Goal: Task Accomplishment & Management: Manage account settings

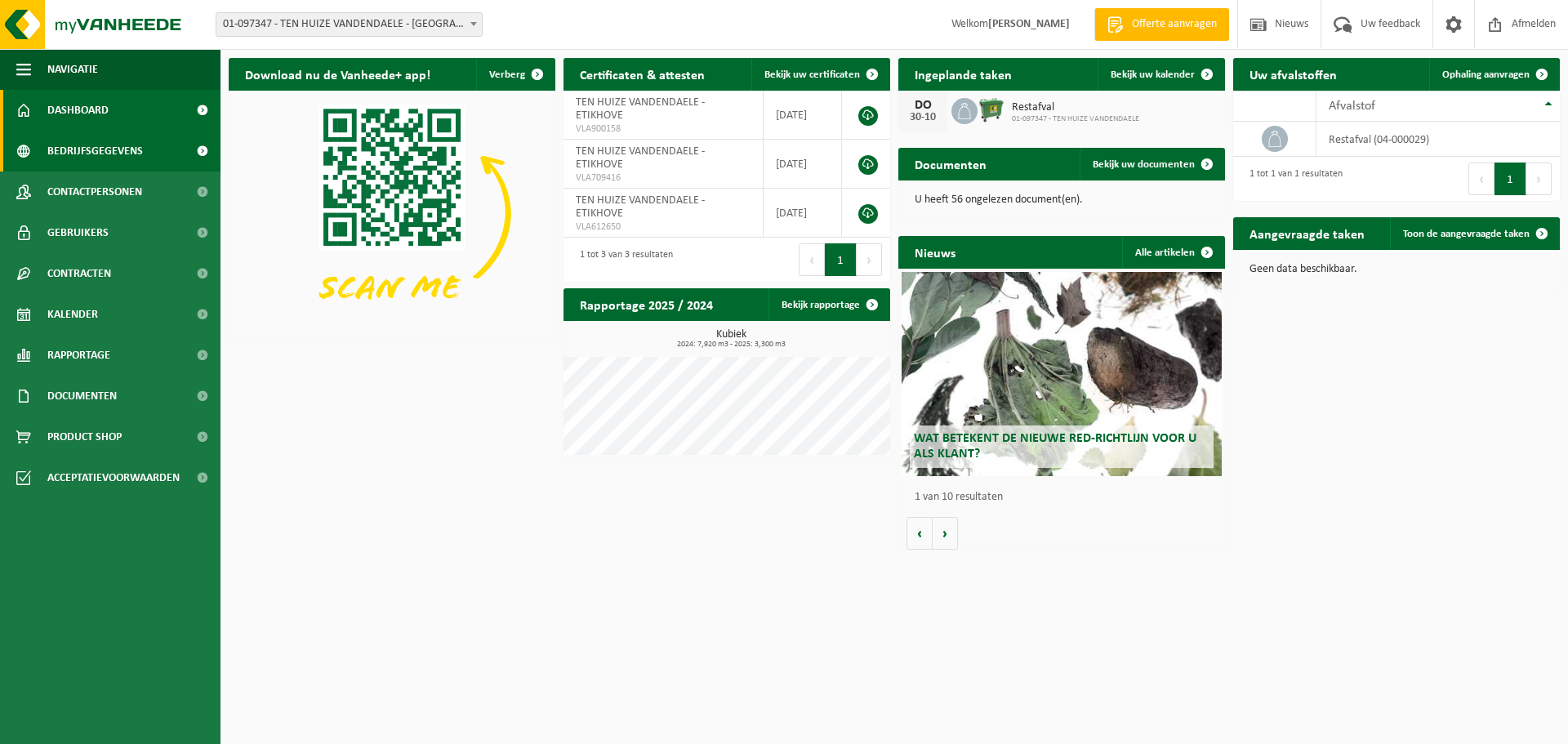
click at [111, 147] on span "Bedrijfsgegevens" at bounding box center [94, 151] width 95 height 41
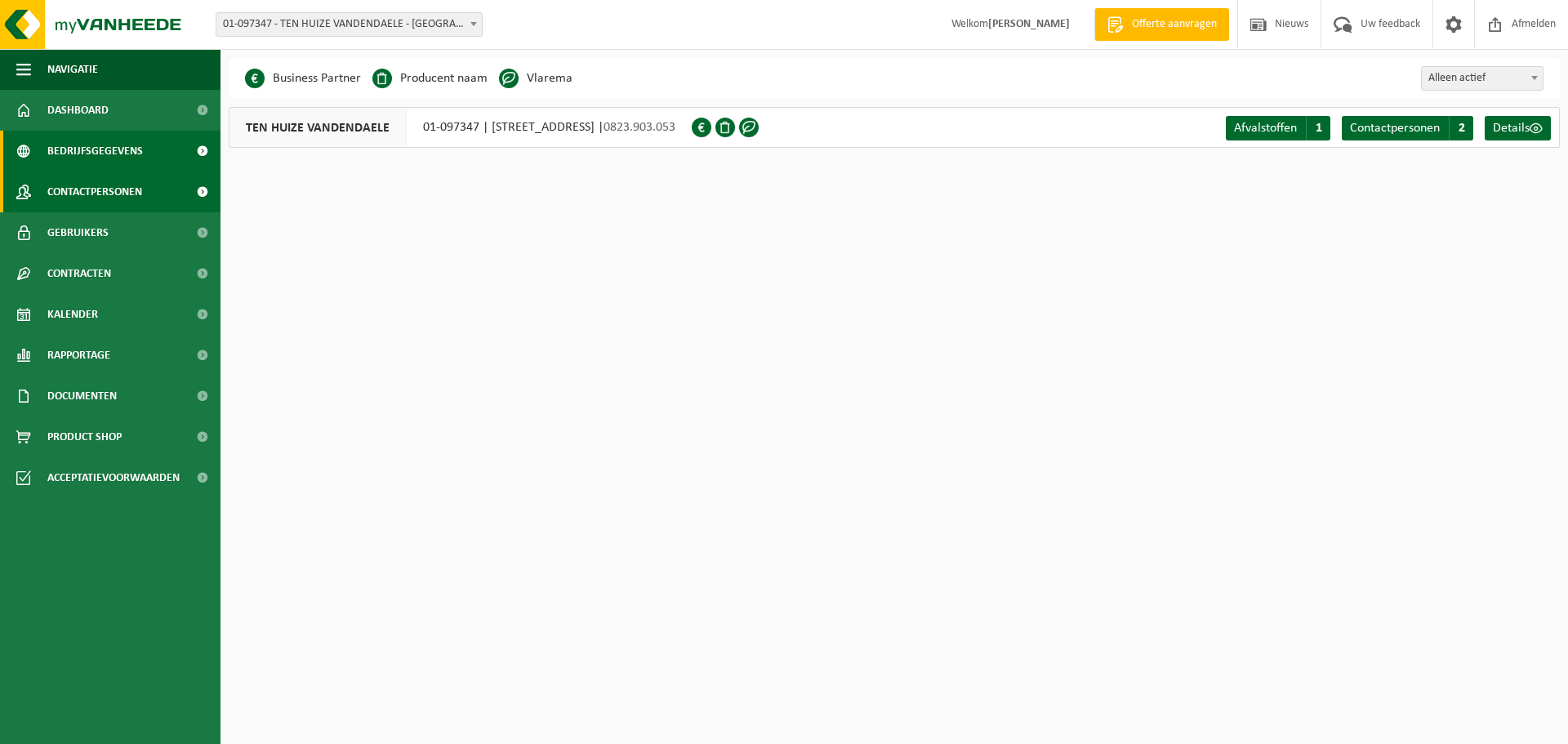
click at [113, 186] on span "Contactpersonen" at bounding box center [94, 191] width 94 height 41
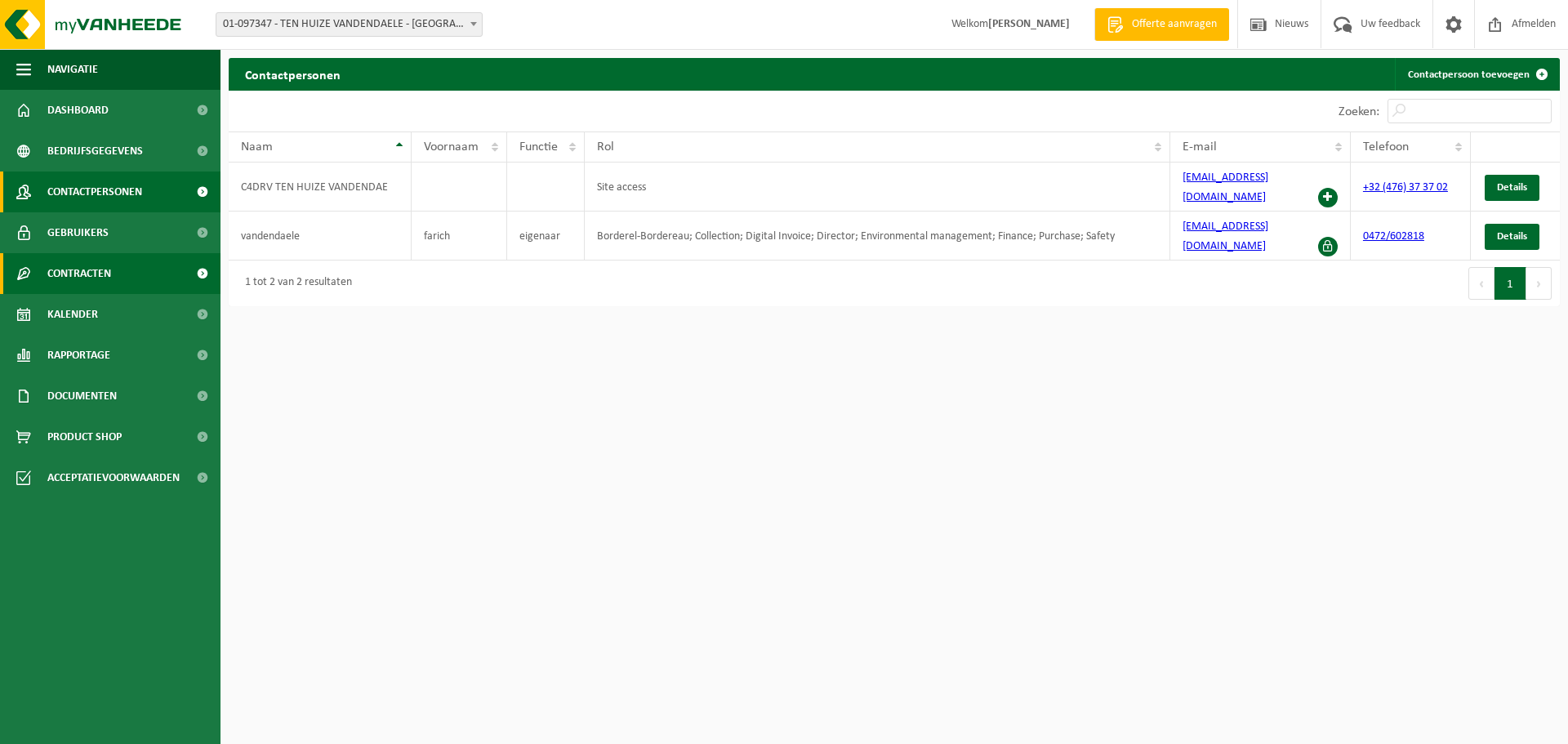
click at [104, 271] on span "Contracten" at bounding box center [79, 273] width 64 height 41
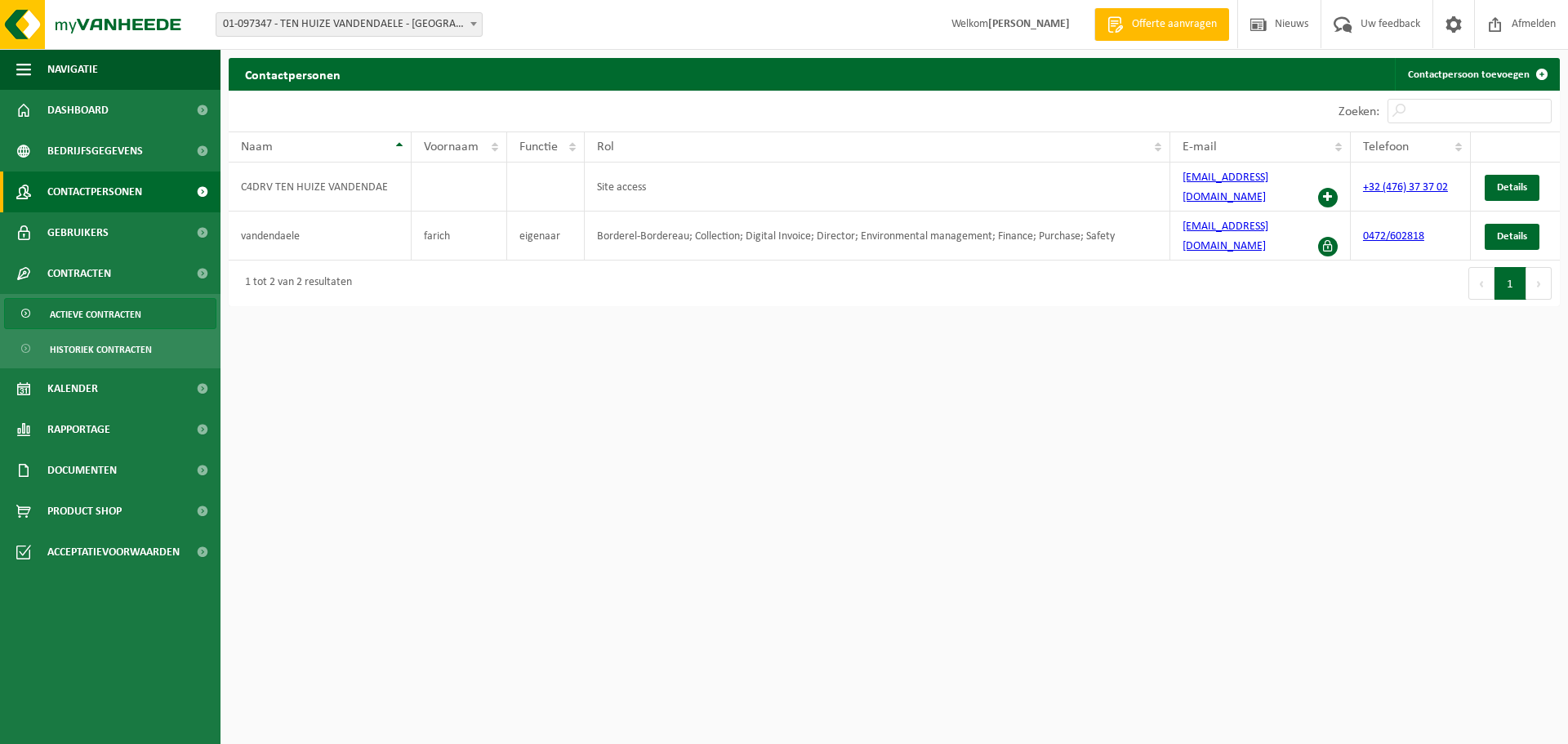
click at [131, 317] on span "Actieve contracten" at bounding box center [95, 314] width 92 height 31
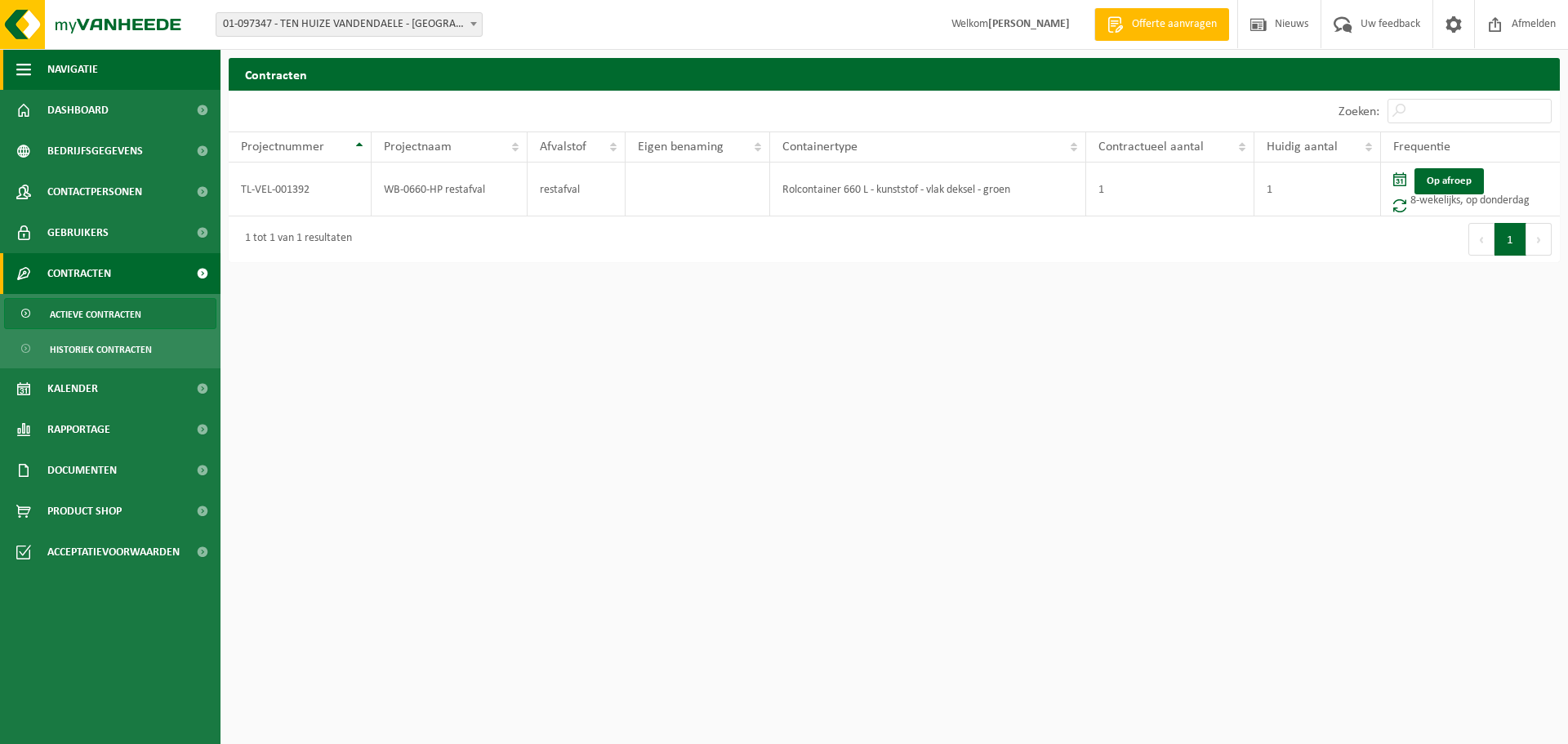
click at [72, 67] on span "Navigatie" at bounding box center [73, 69] width 51 height 41
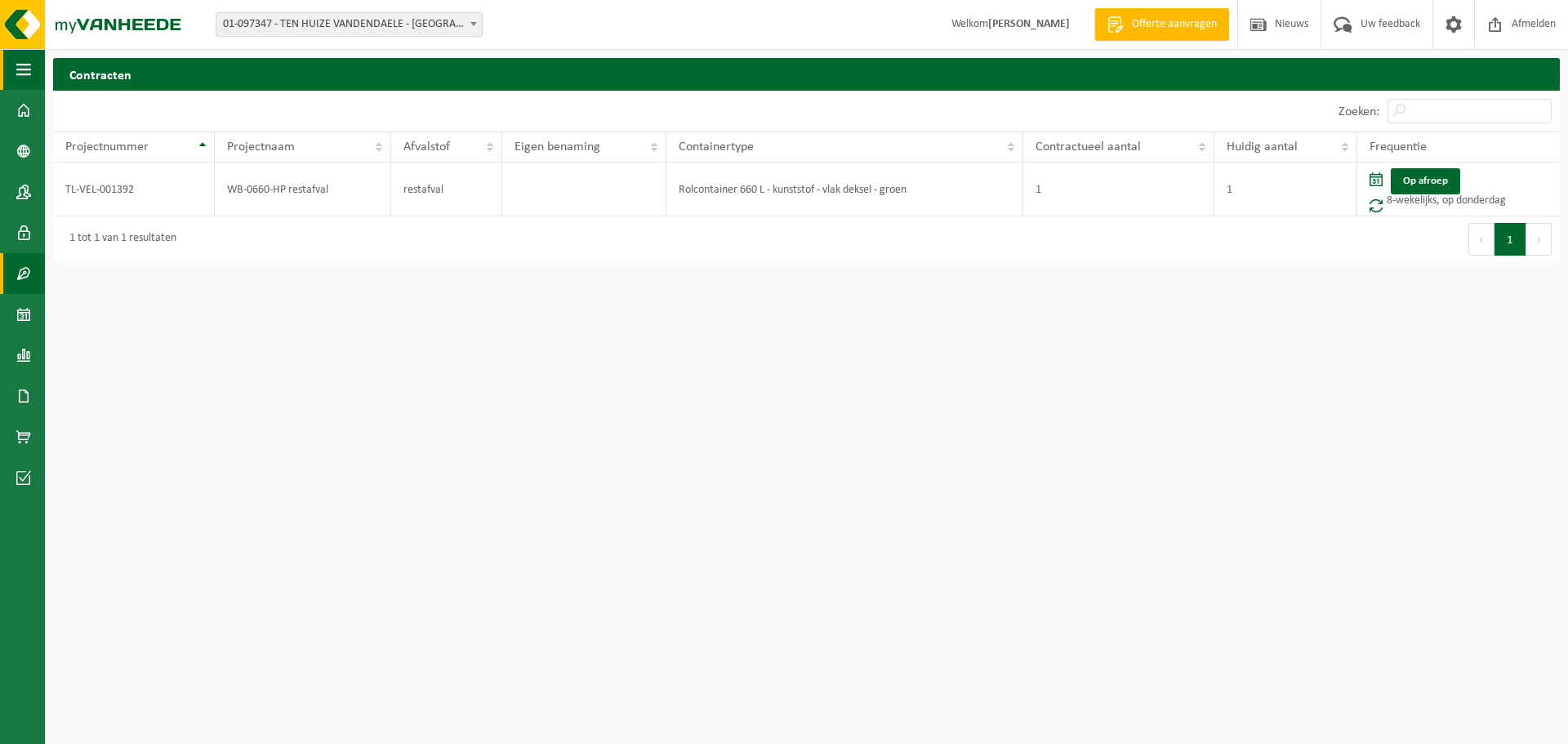
click at [26, 71] on span "button" at bounding box center [24, 69] width 15 height 41
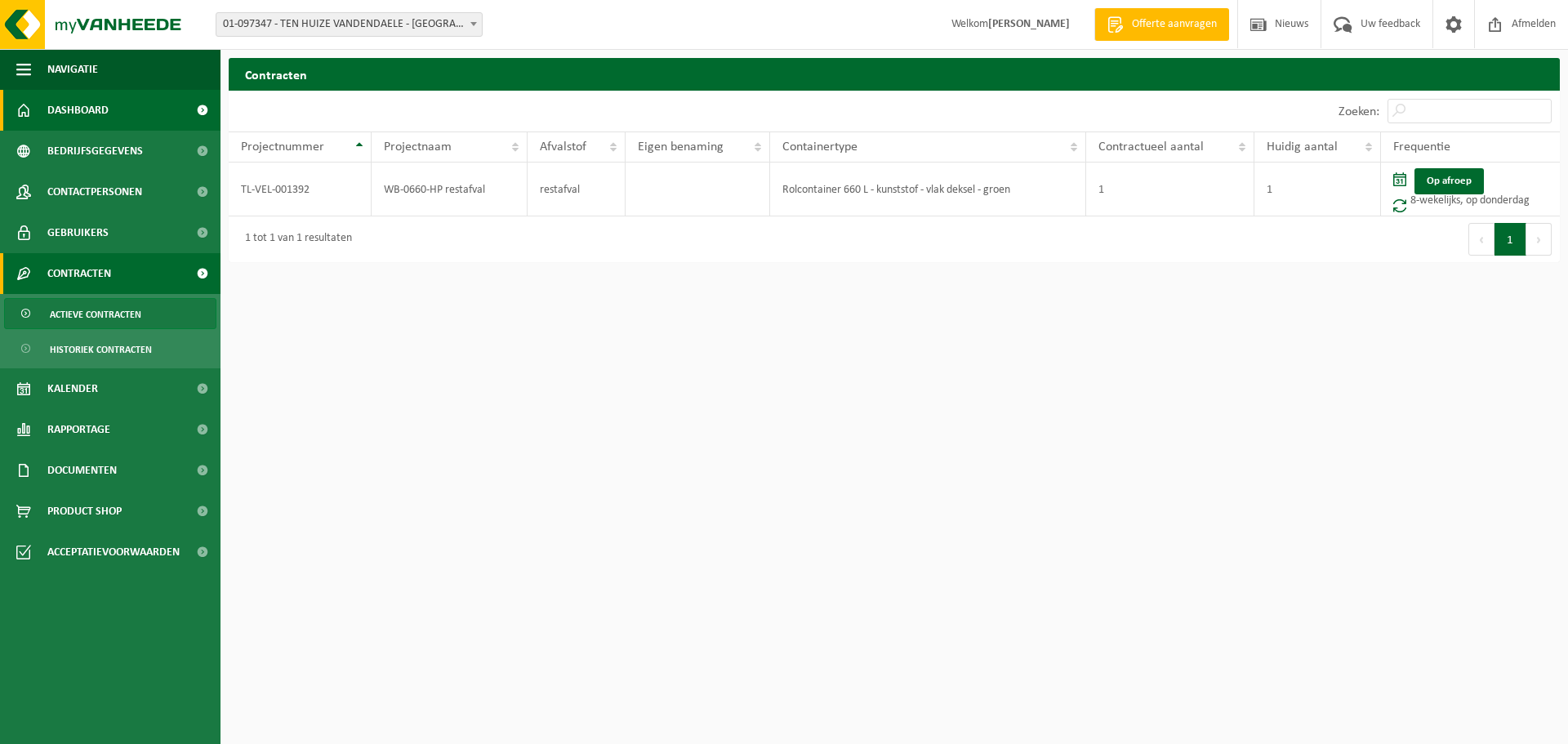
click at [60, 107] on span "Dashboard" at bounding box center [78, 110] width 62 height 41
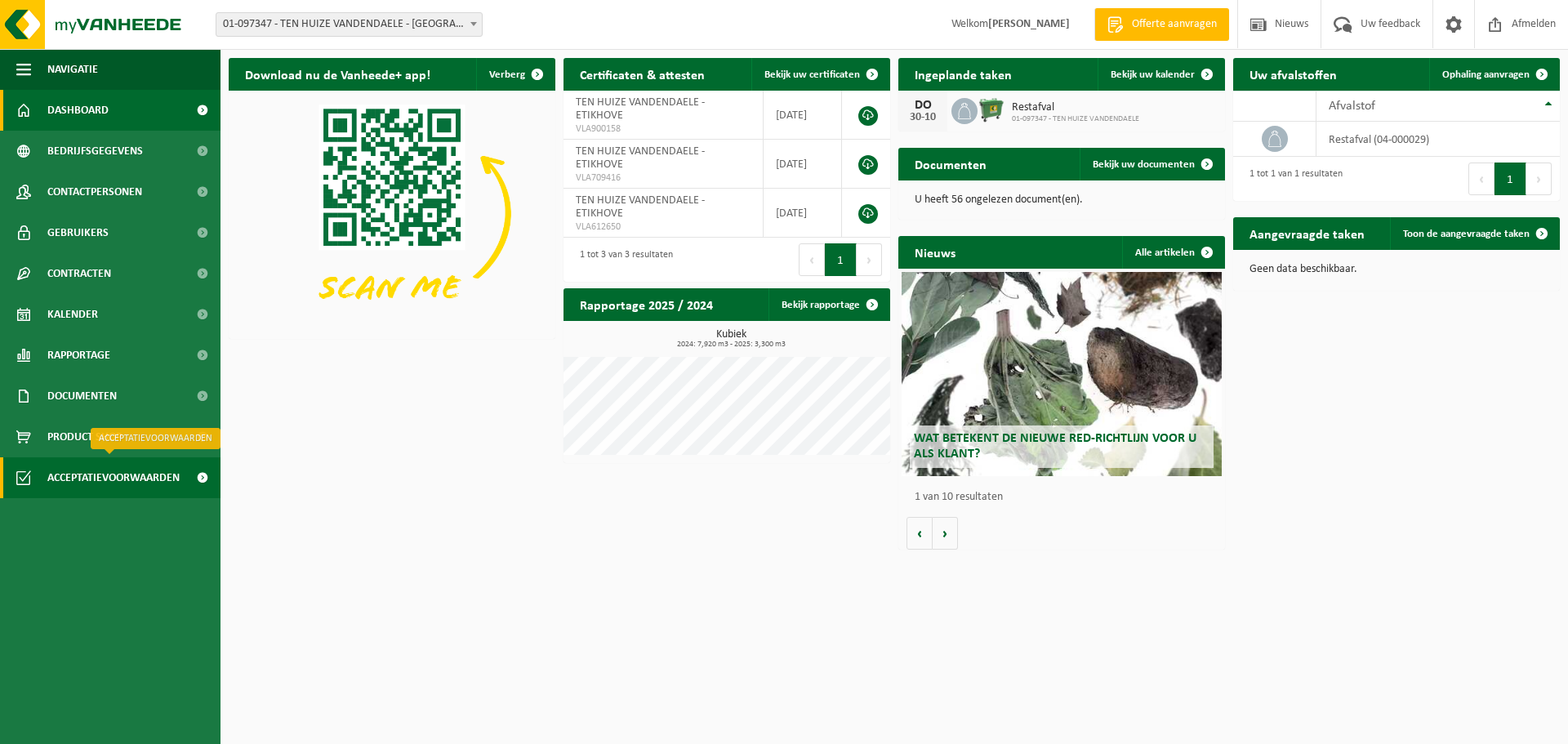
click at [140, 480] on span "Acceptatievoorwaarden" at bounding box center [113, 477] width 132 height 41
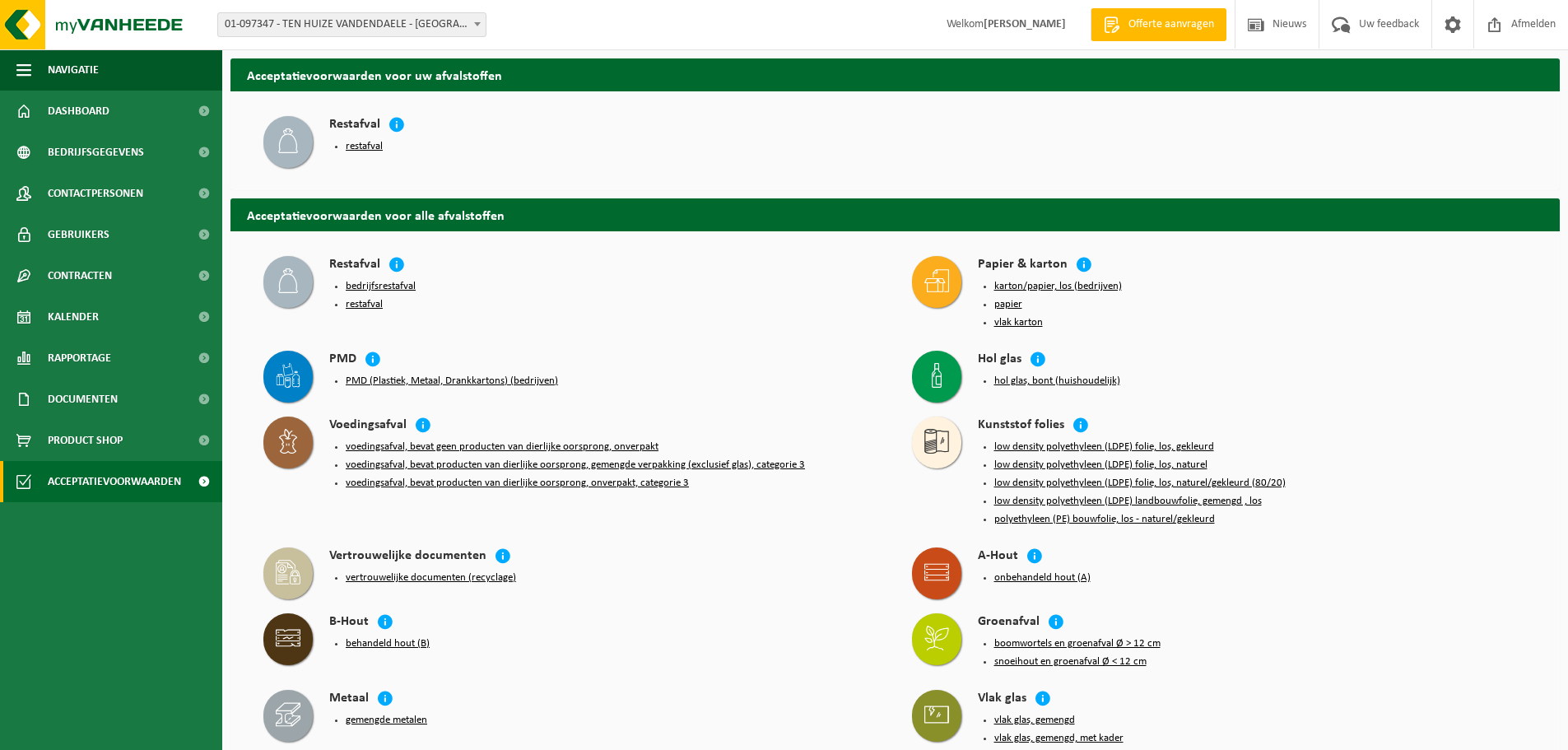
click at [295, 140] on icon at bounding box center [288, 140] width 20 height 25
click at [357, 148] on button "restafval" at bounding box center [364, 146] width 37 height 13
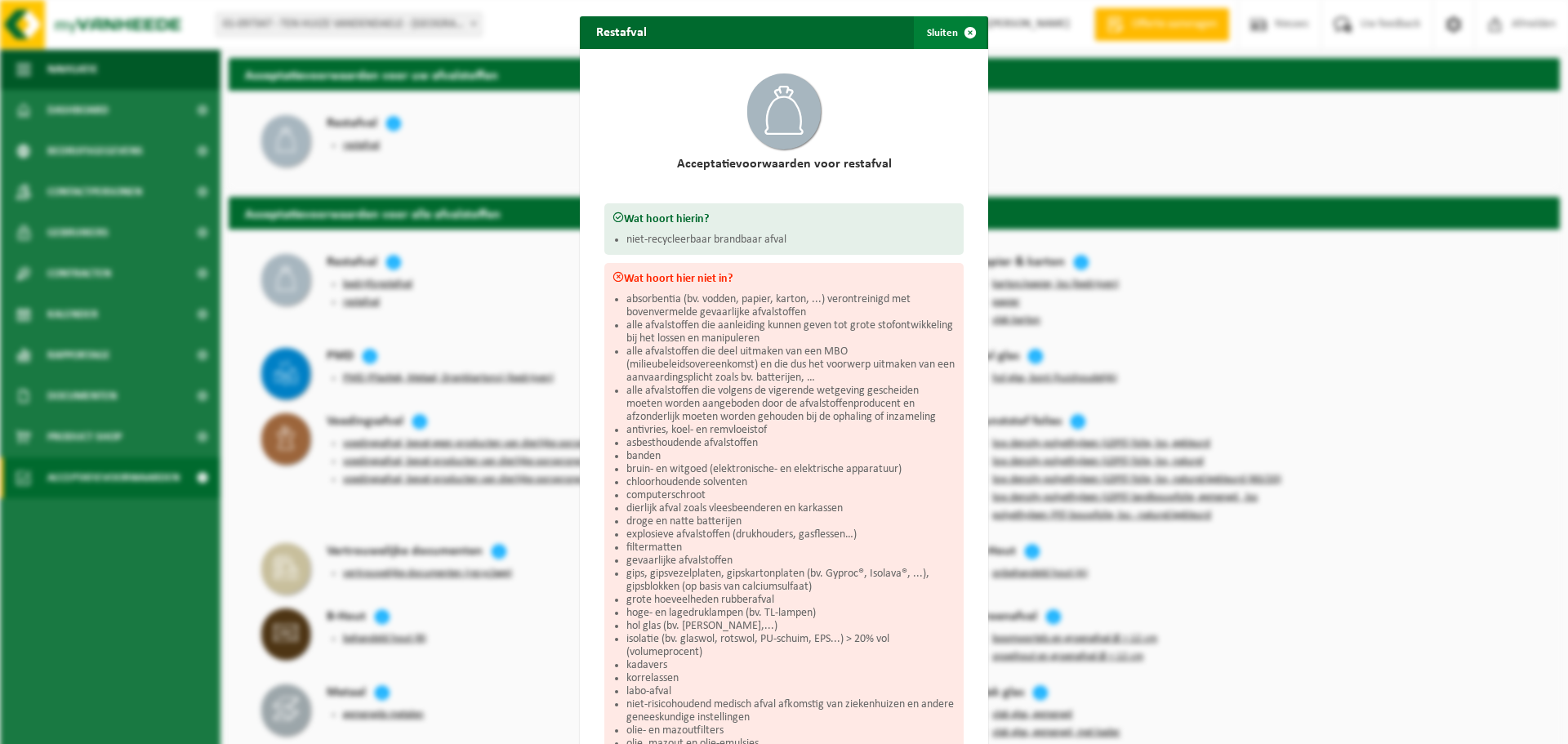
click at [961, 29] on span "button" at bounding box center [970, 33] width 33 height 33
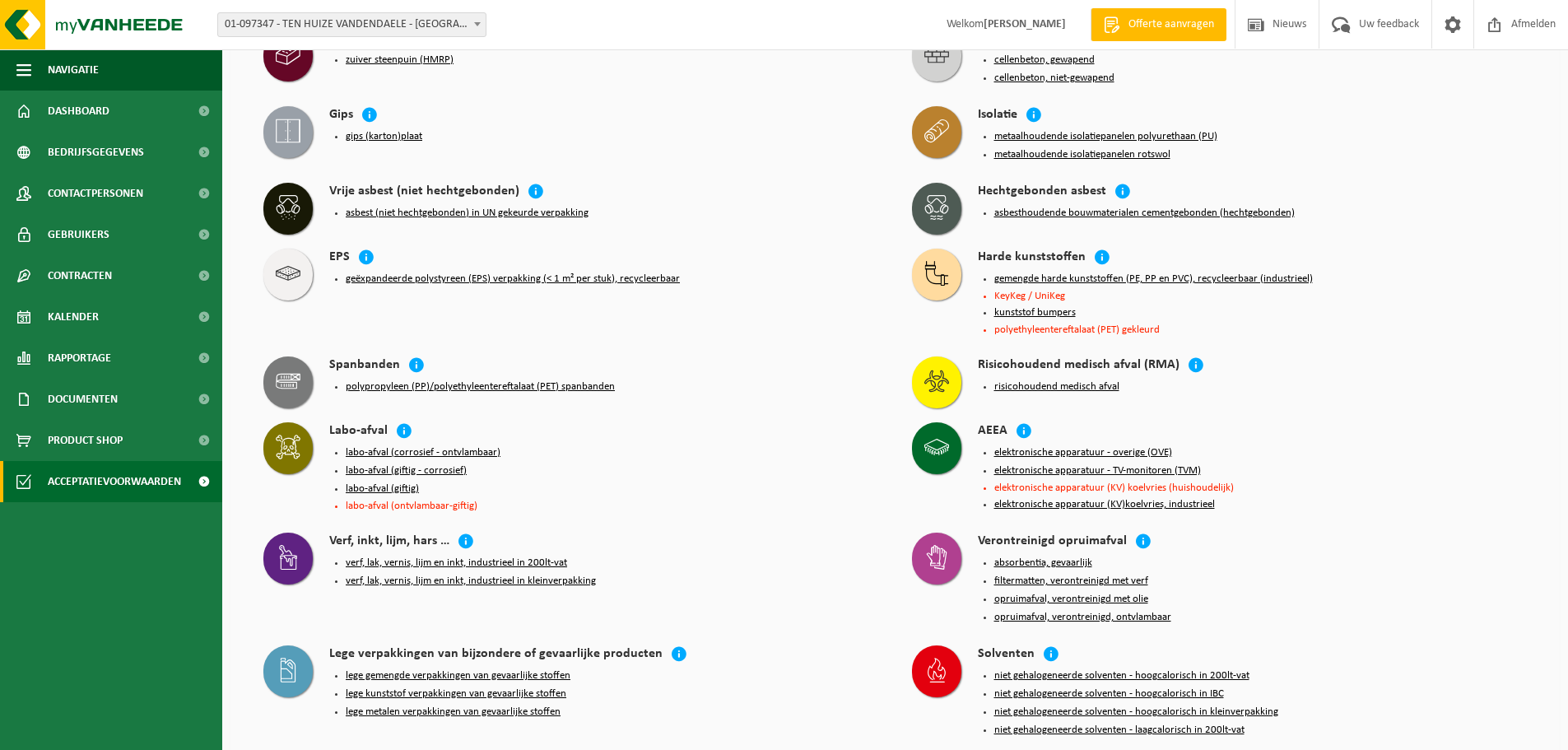
scroll to position [785, 0]
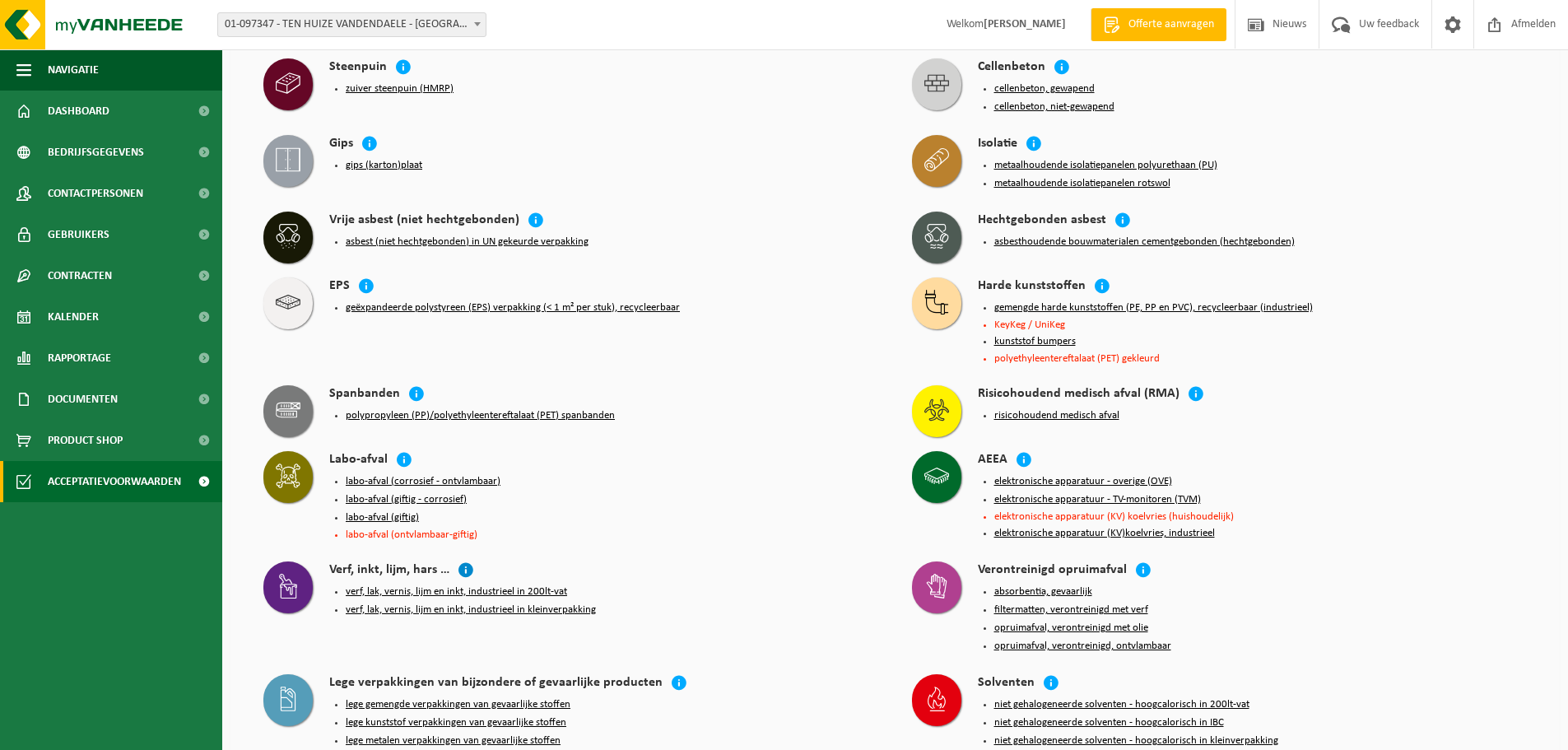
click at [465, 562] on icon at bounding box center [465, 570] width 16 height 16
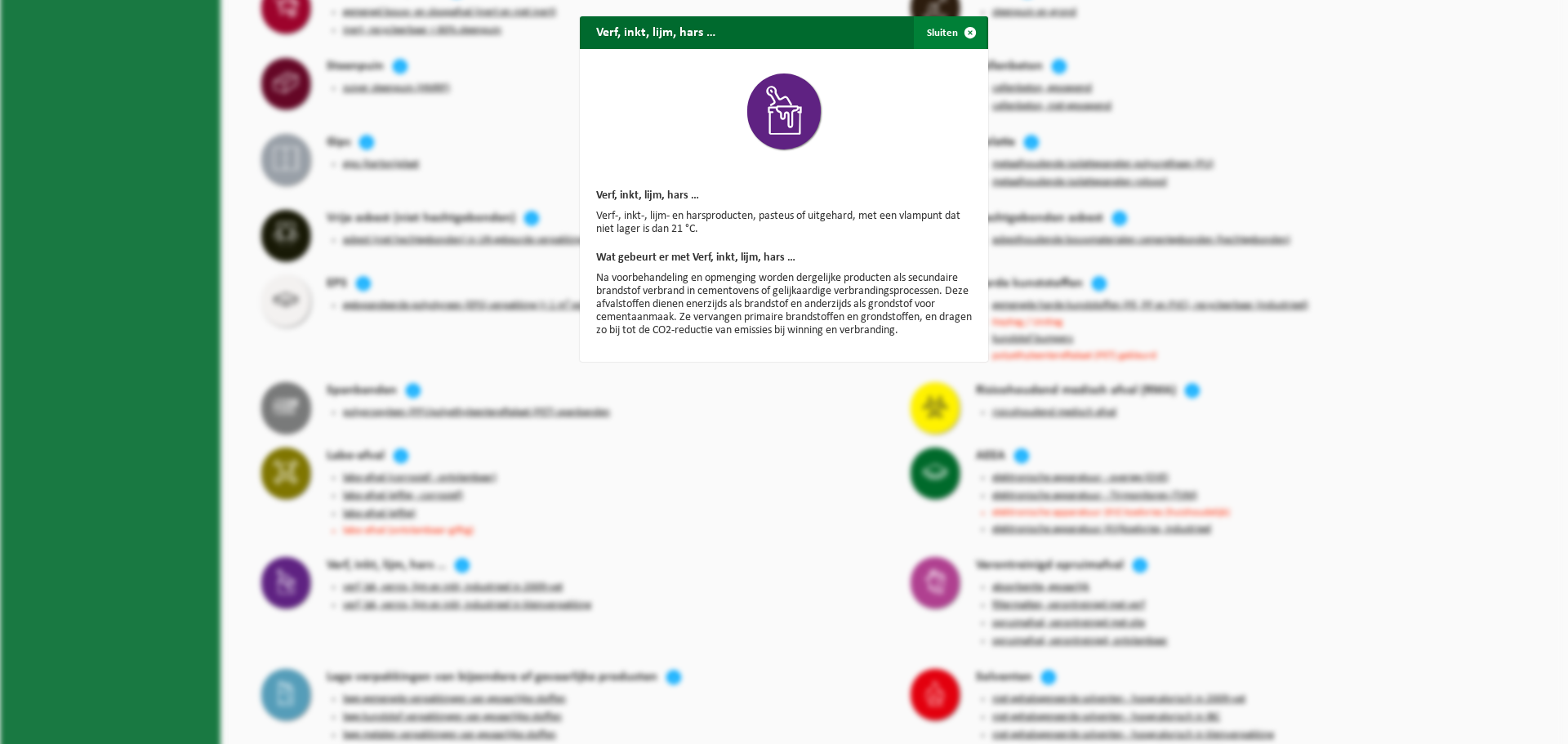
click at [969, 28] on span "button" at bounding box center [970, 33] width 33 height 33
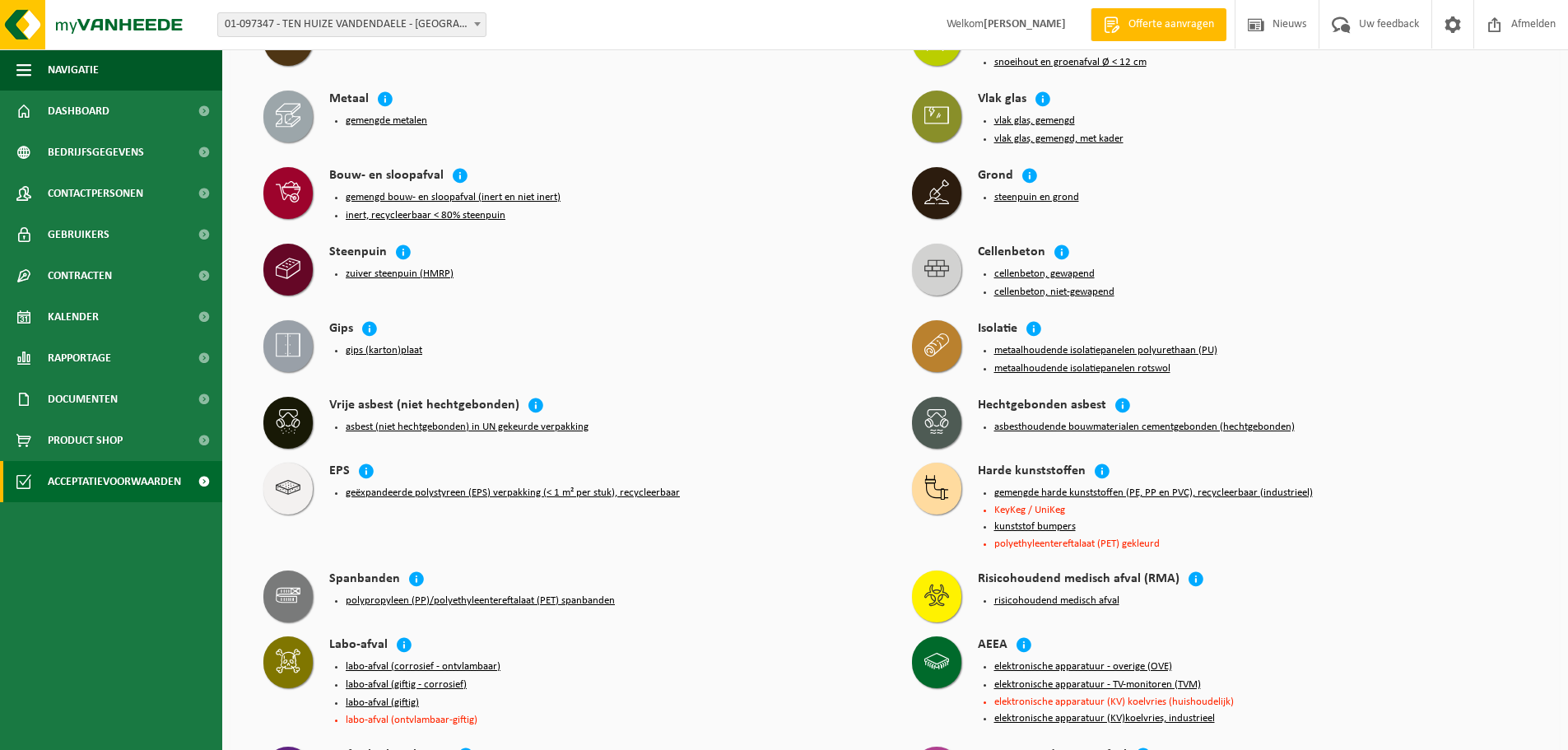
scroll to position [538, 0]
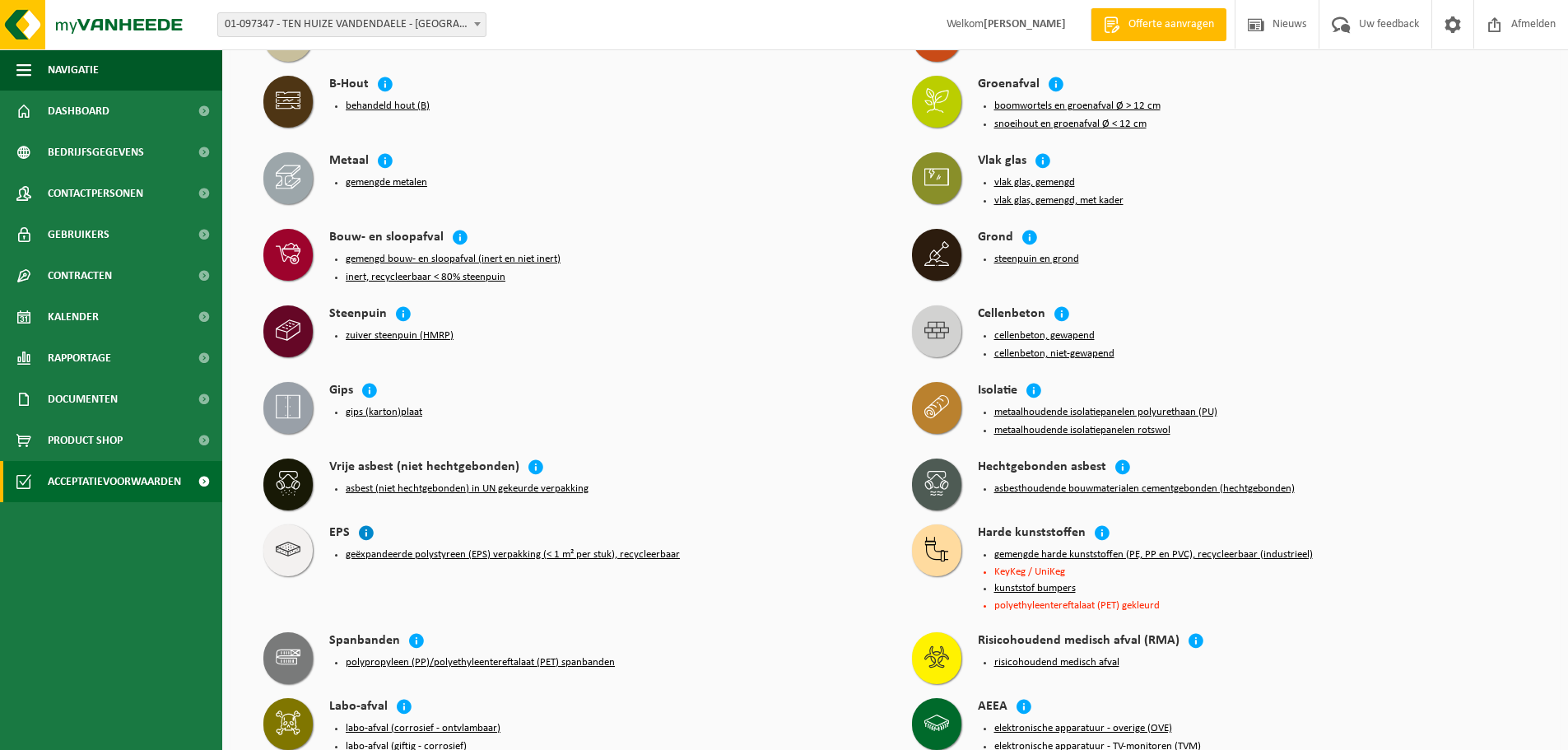
click at [365, 524] on icon at bounding box center [367, 532] width 16 height 16
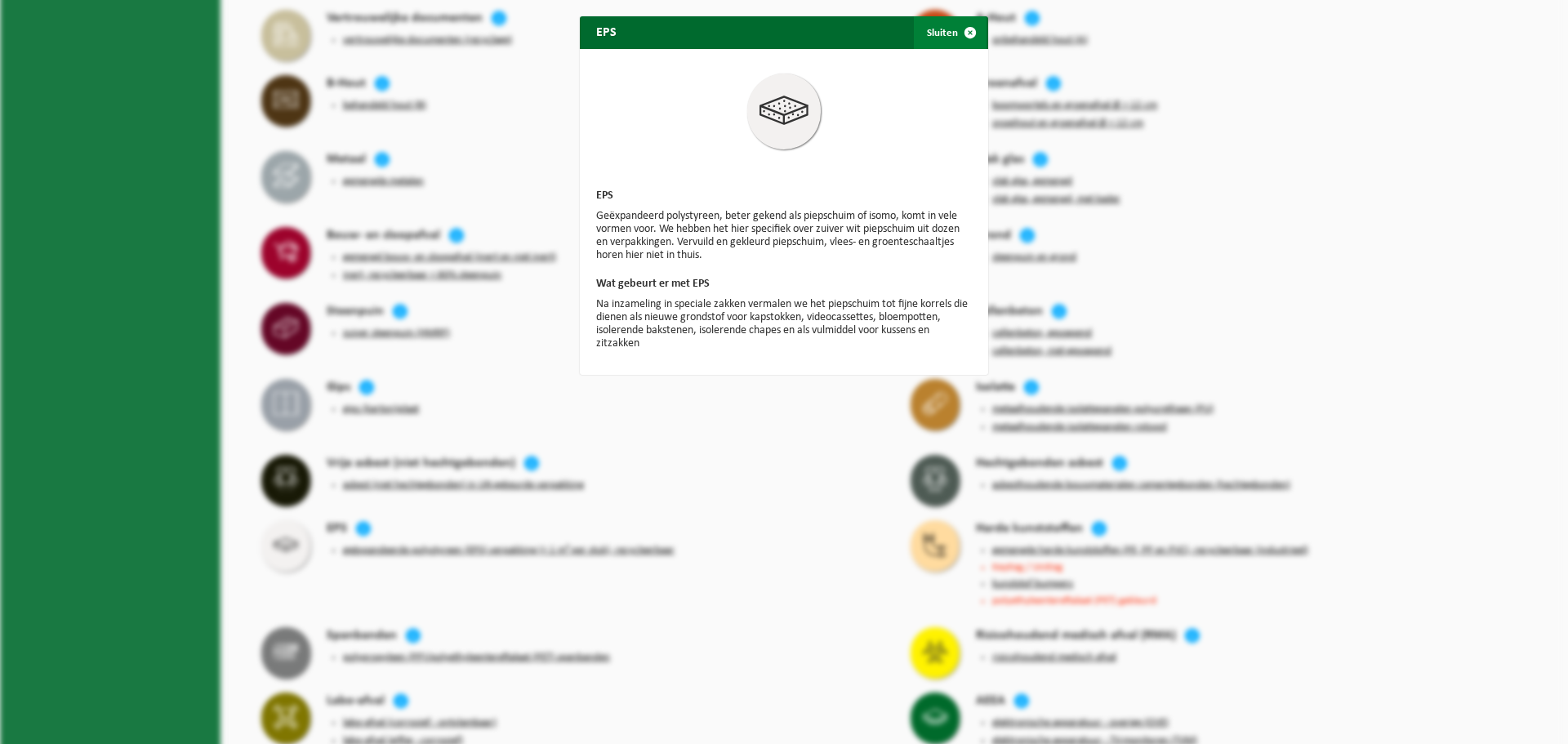
click at [971, 35] on span "button" at bounding box center [970, 33] width 33 height 33
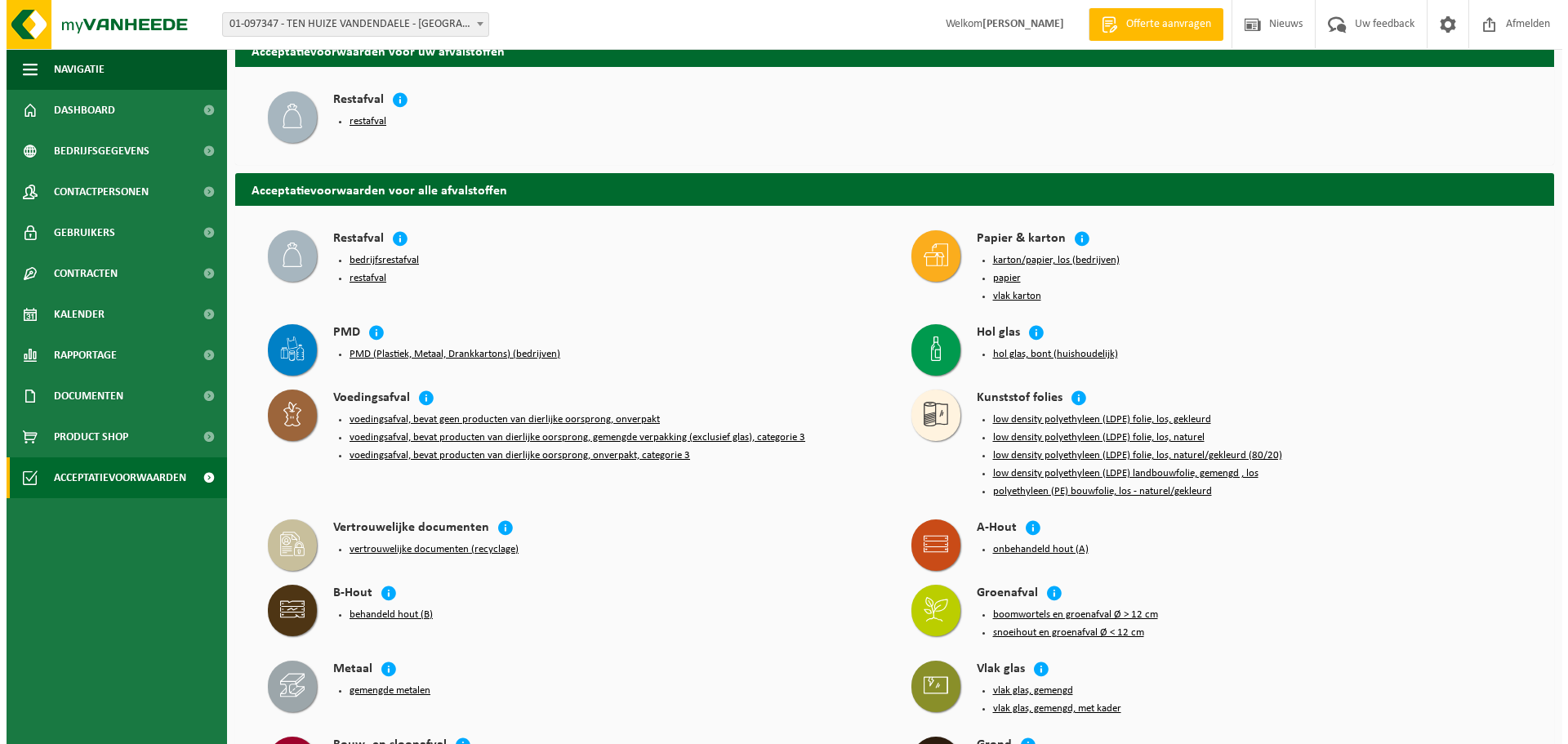
scroll to position [0, 0]
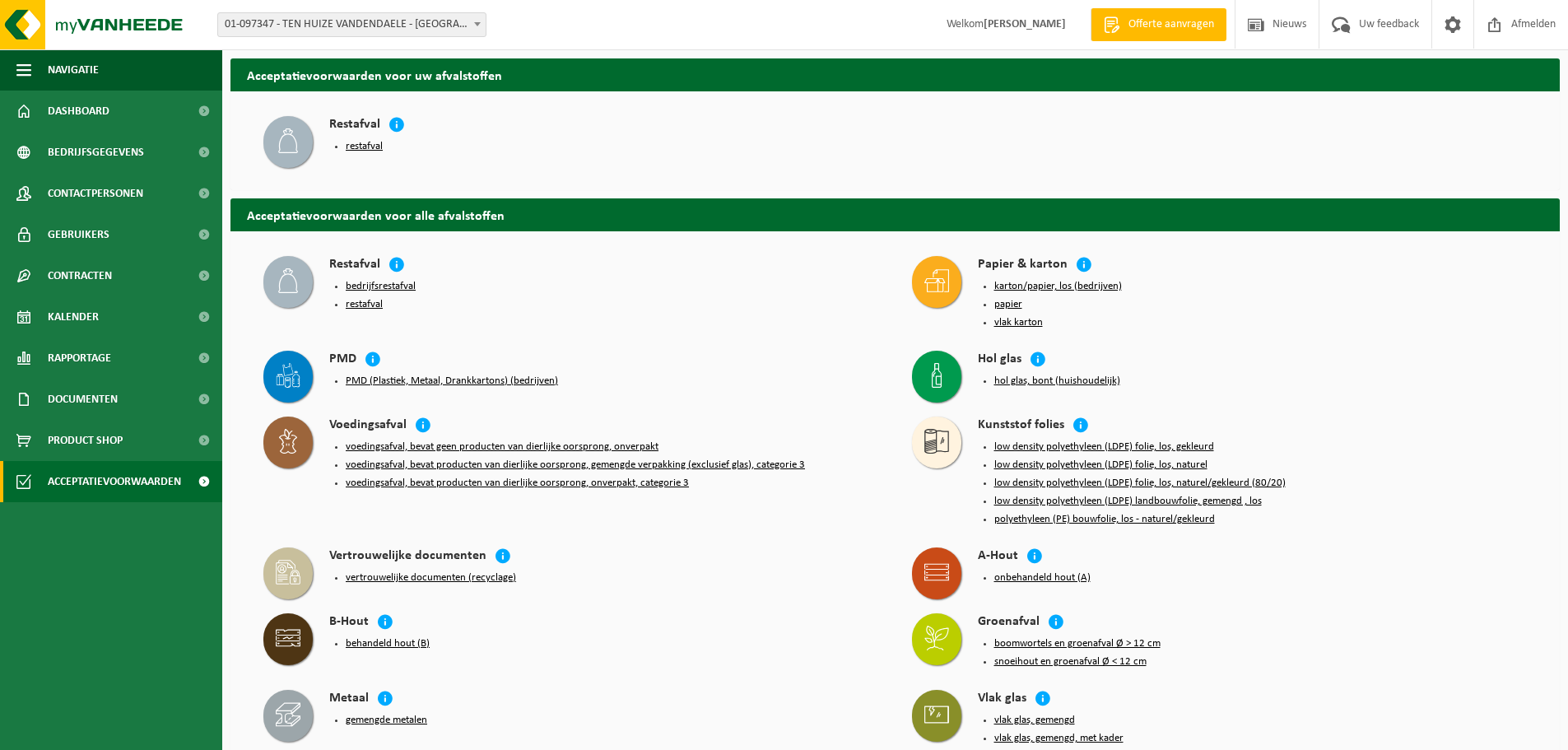
click at [389, 283] on button "bedrijfsrestafval" at bounding box center [380, 286] width 70 height 13
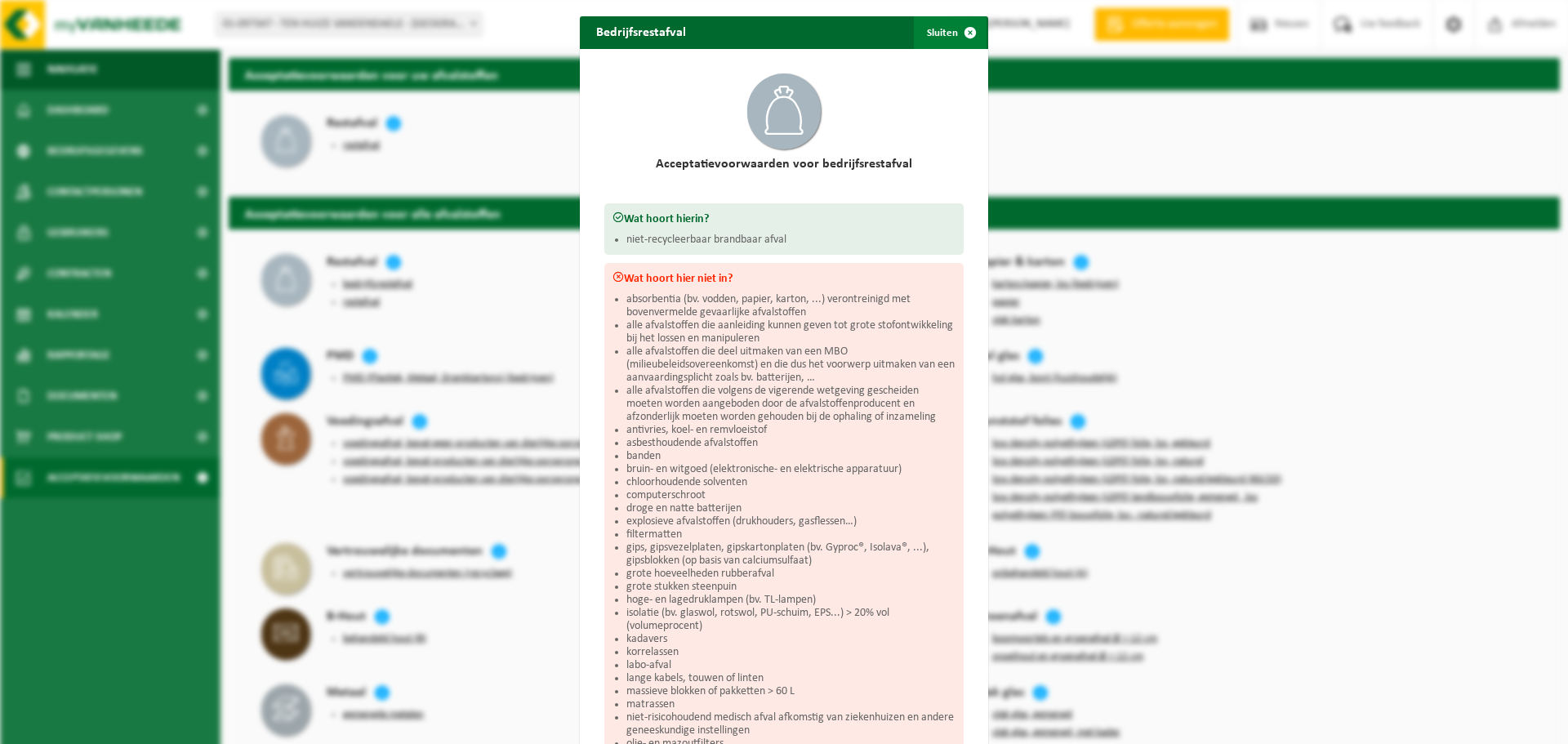
click at [965, 25] on span "button" at bounding box center [970, 33] width 33 height 33
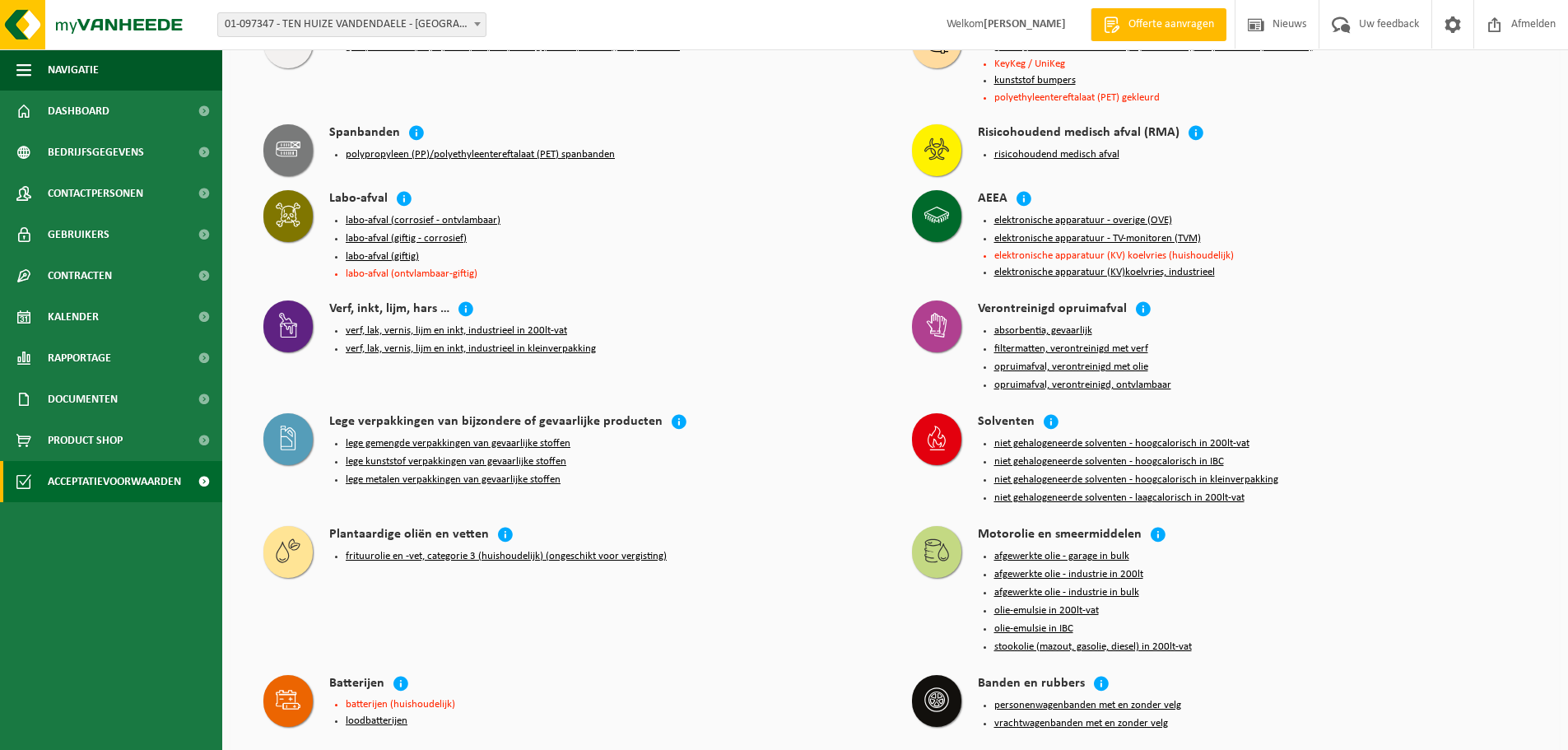
scroll to position [1032, 0]
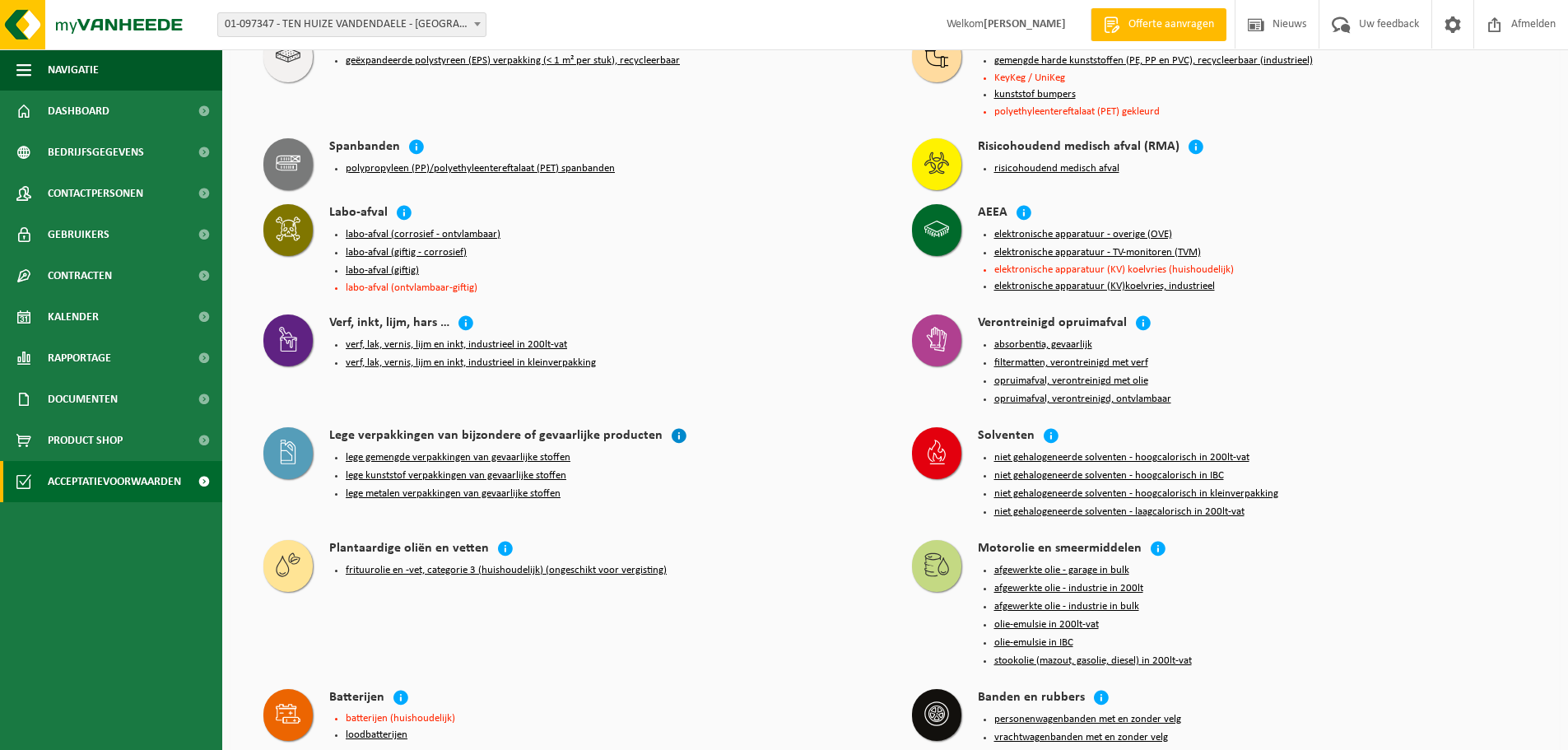
click at [671, 427] on icon at bounding box center [679, 435] width 16 height 16
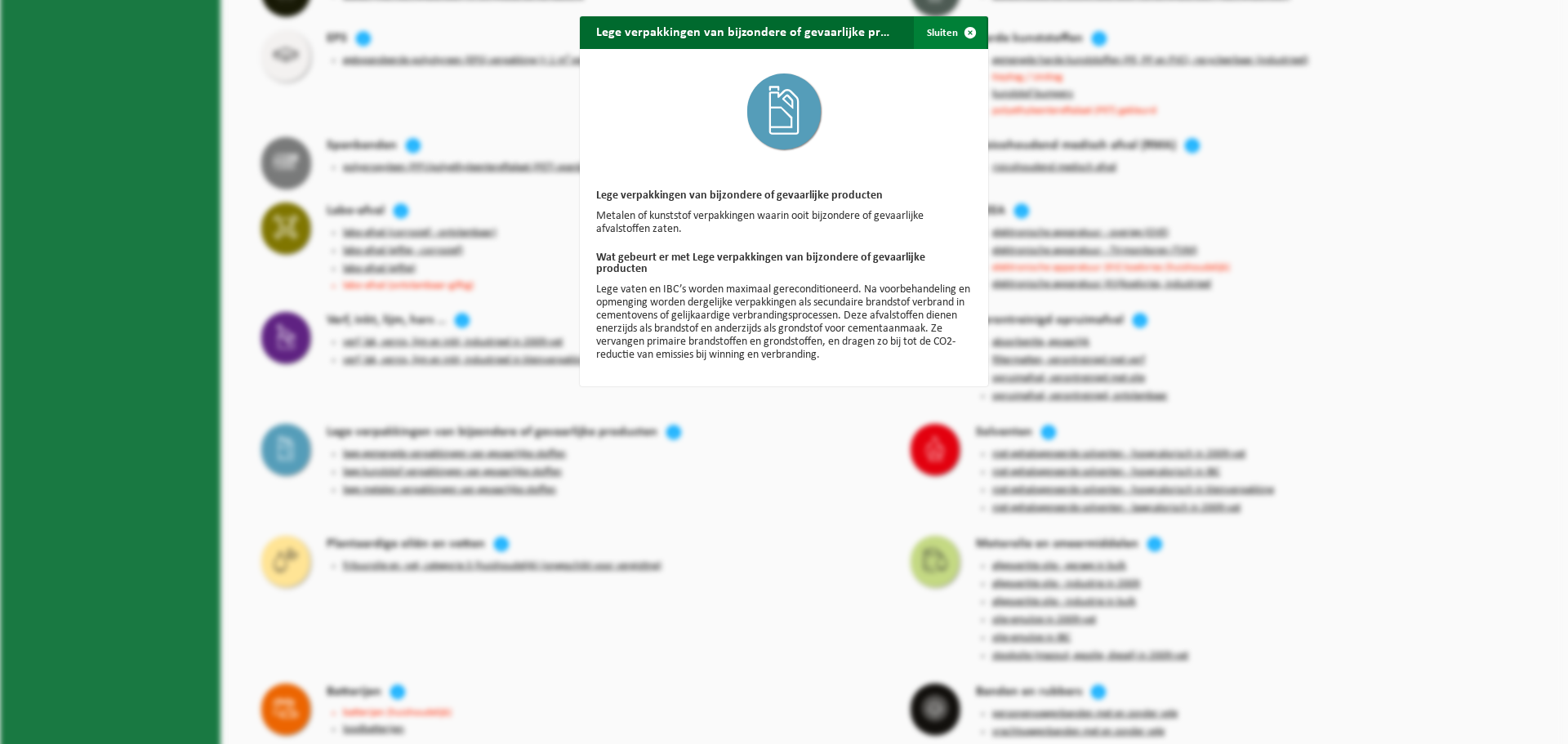
click at [961, 29] on span "button" at bounding box center [970, 33] width 33 height 33
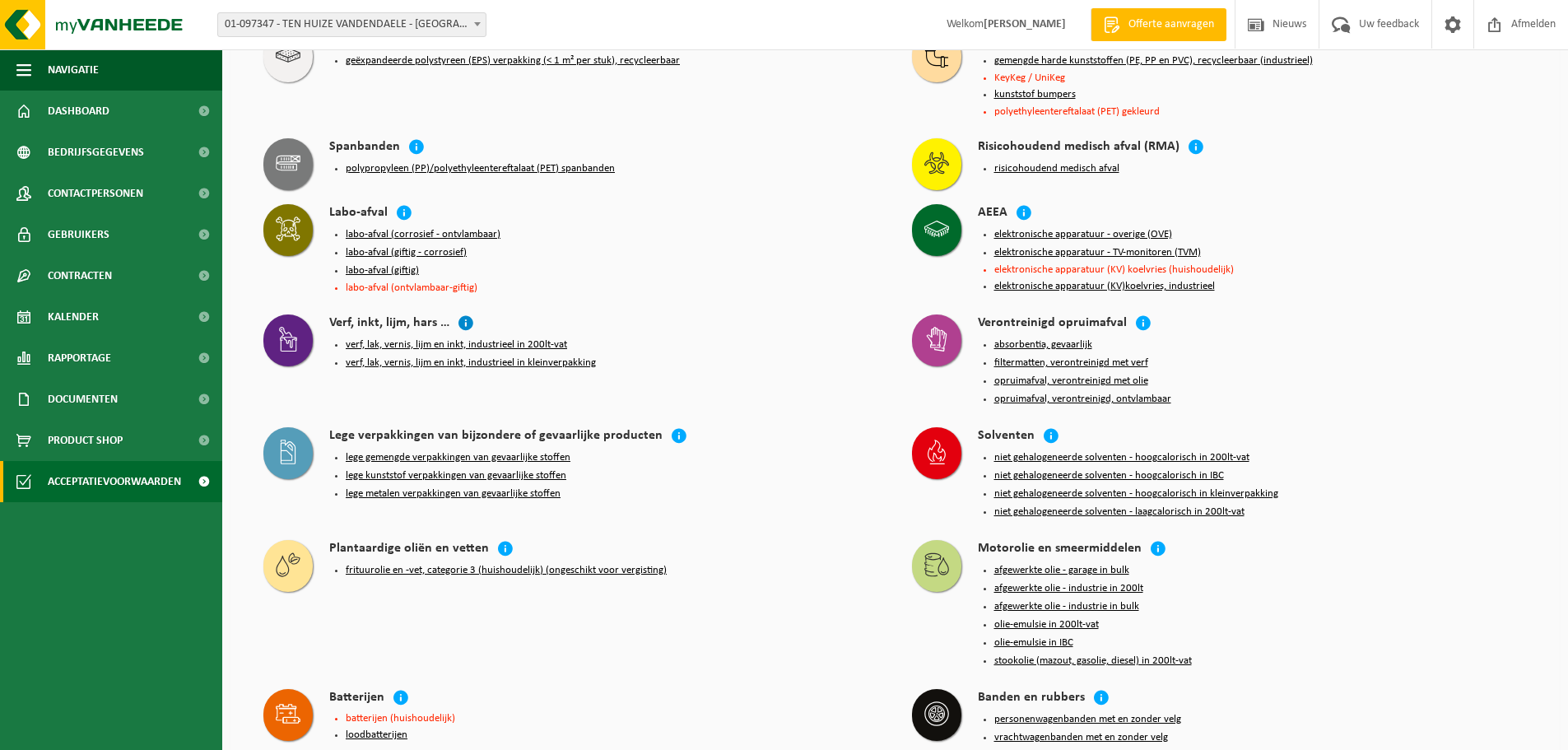
click at [463, 315] on icon at bounding box center [465, 323] width 16 height 16
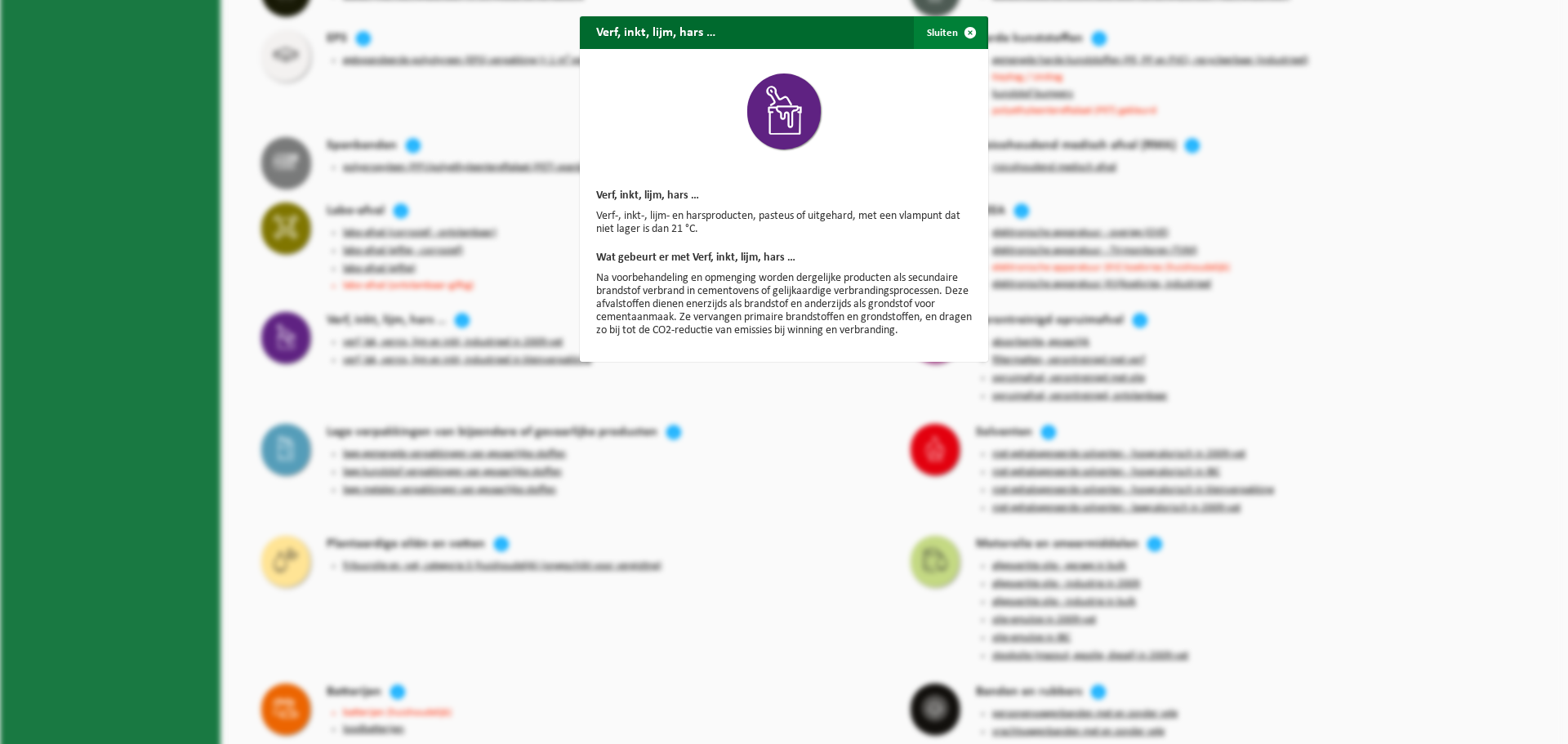
click at [959, 30] on span "button" at bounding box center [970, 33] width 33 height 33
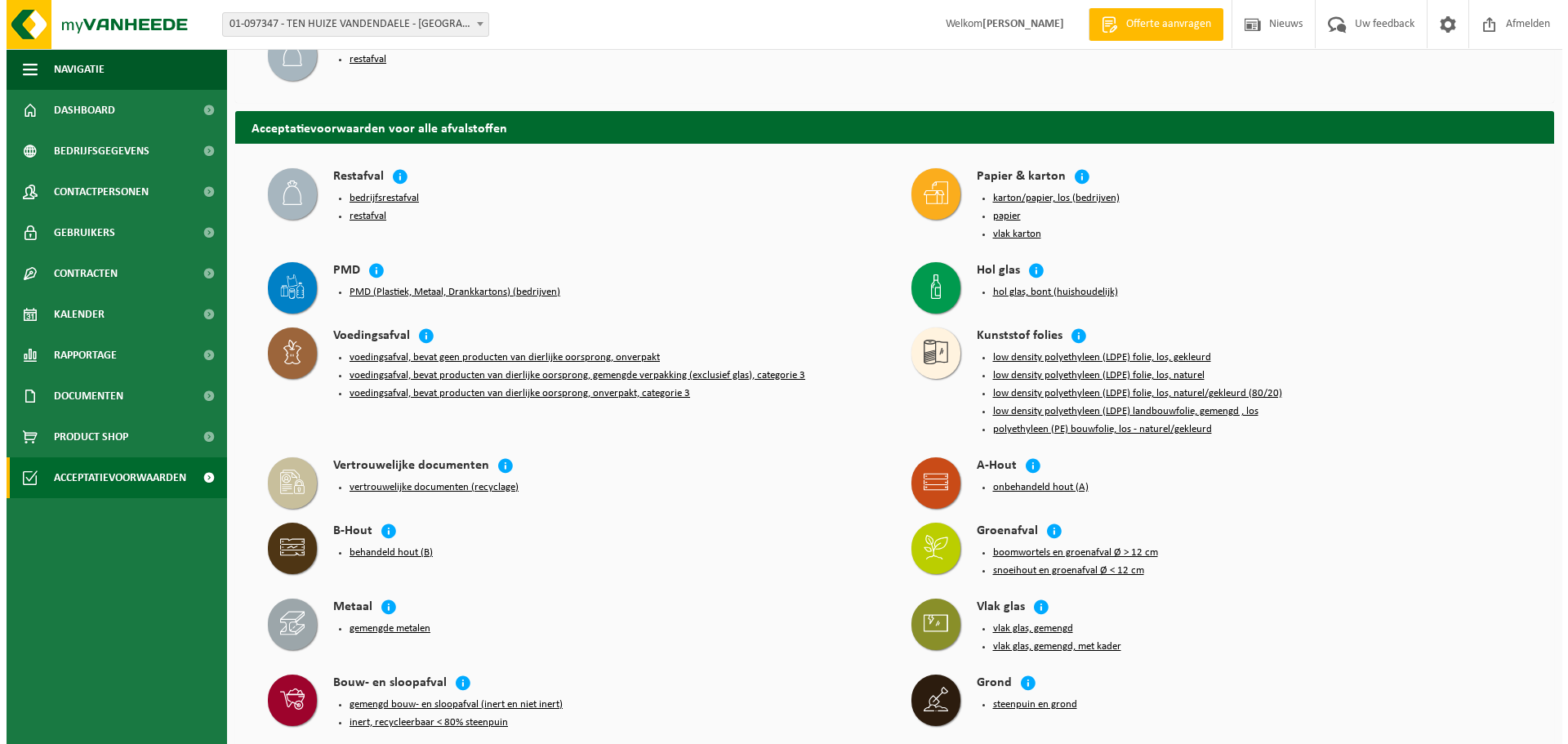
scroll to position [44, 0]
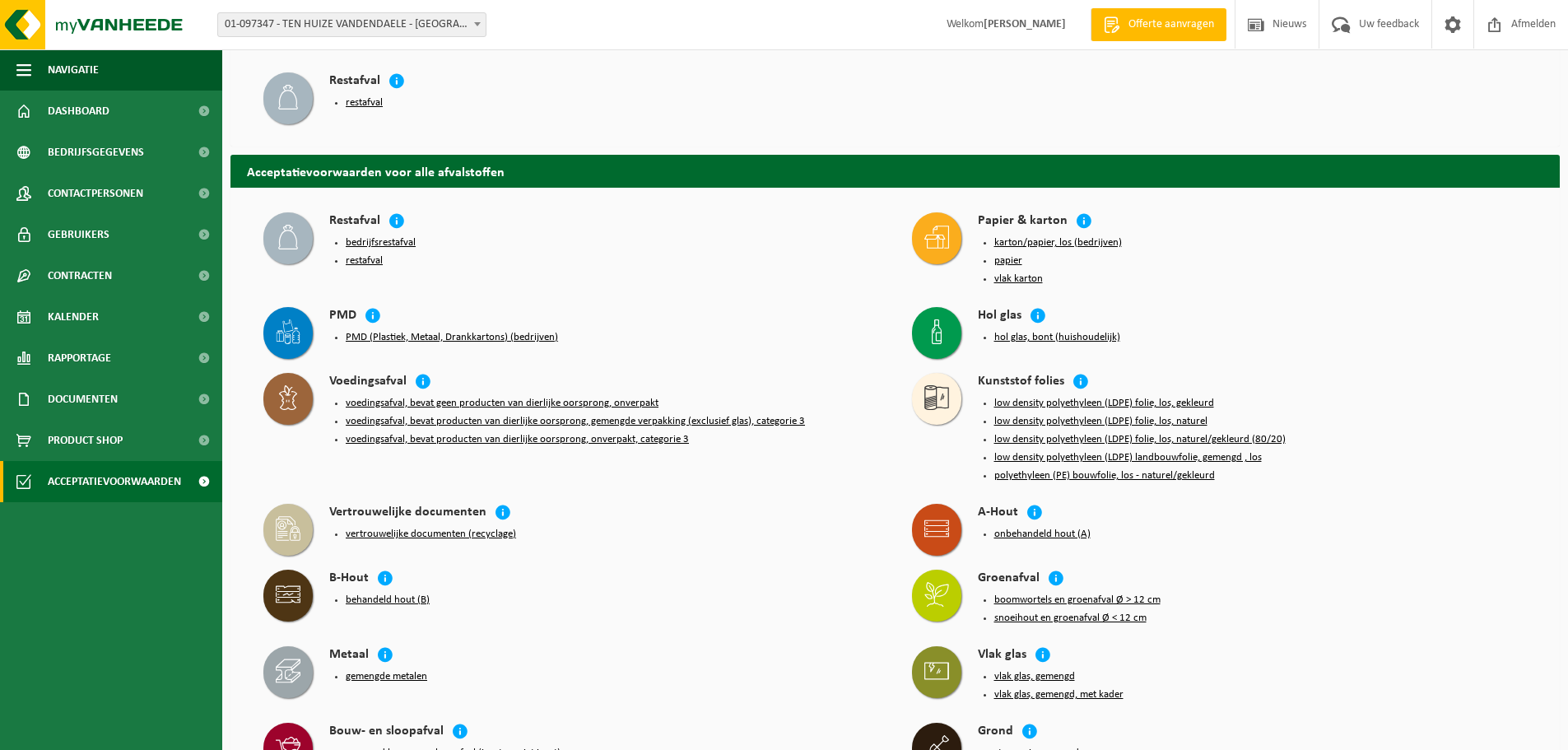
click at [441, 332] on button "PMD (Plastiek, Metaal, Drankkartons) (bedrijven)" at bounding box center [452, 338] width 212 height 13
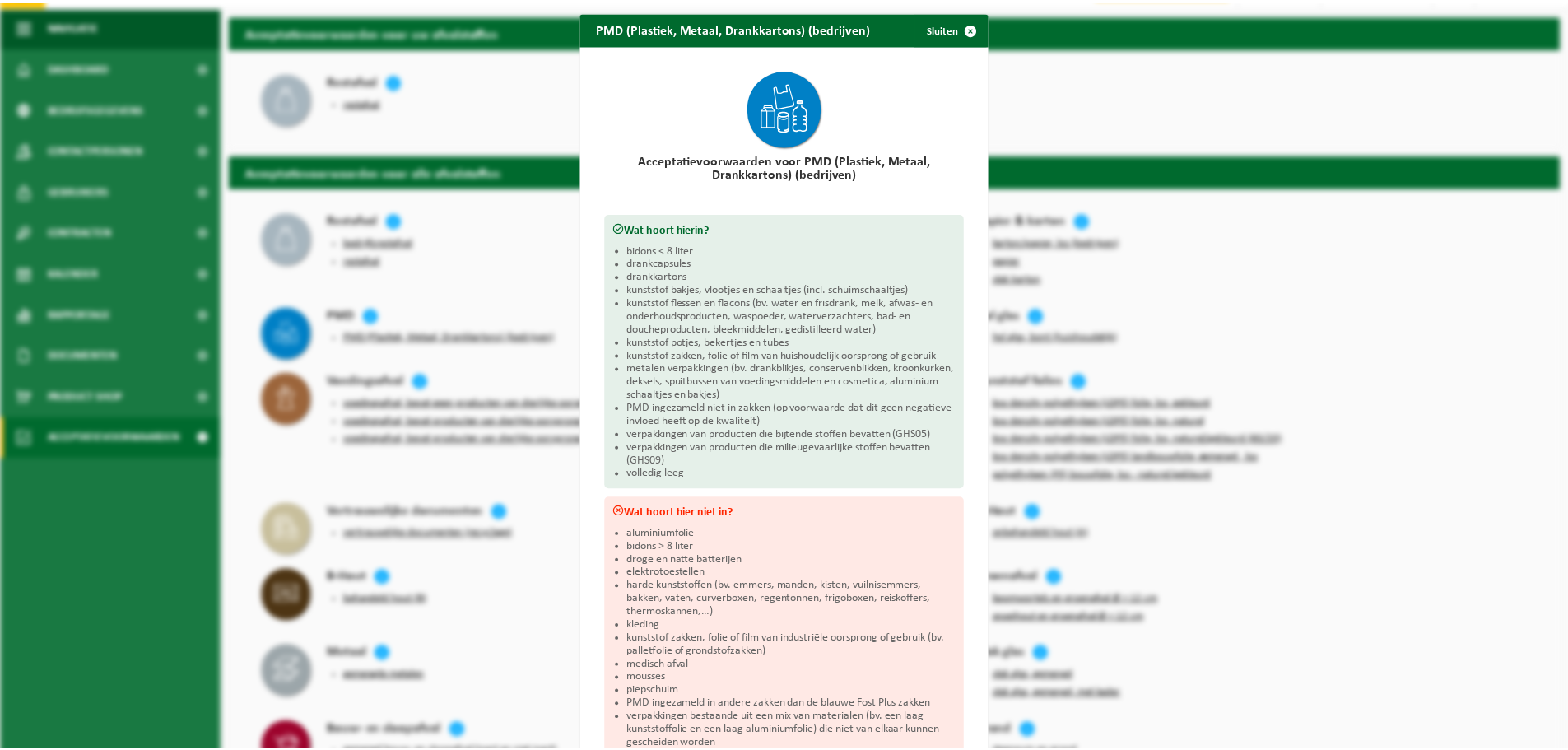
scroll to position [0, 0]
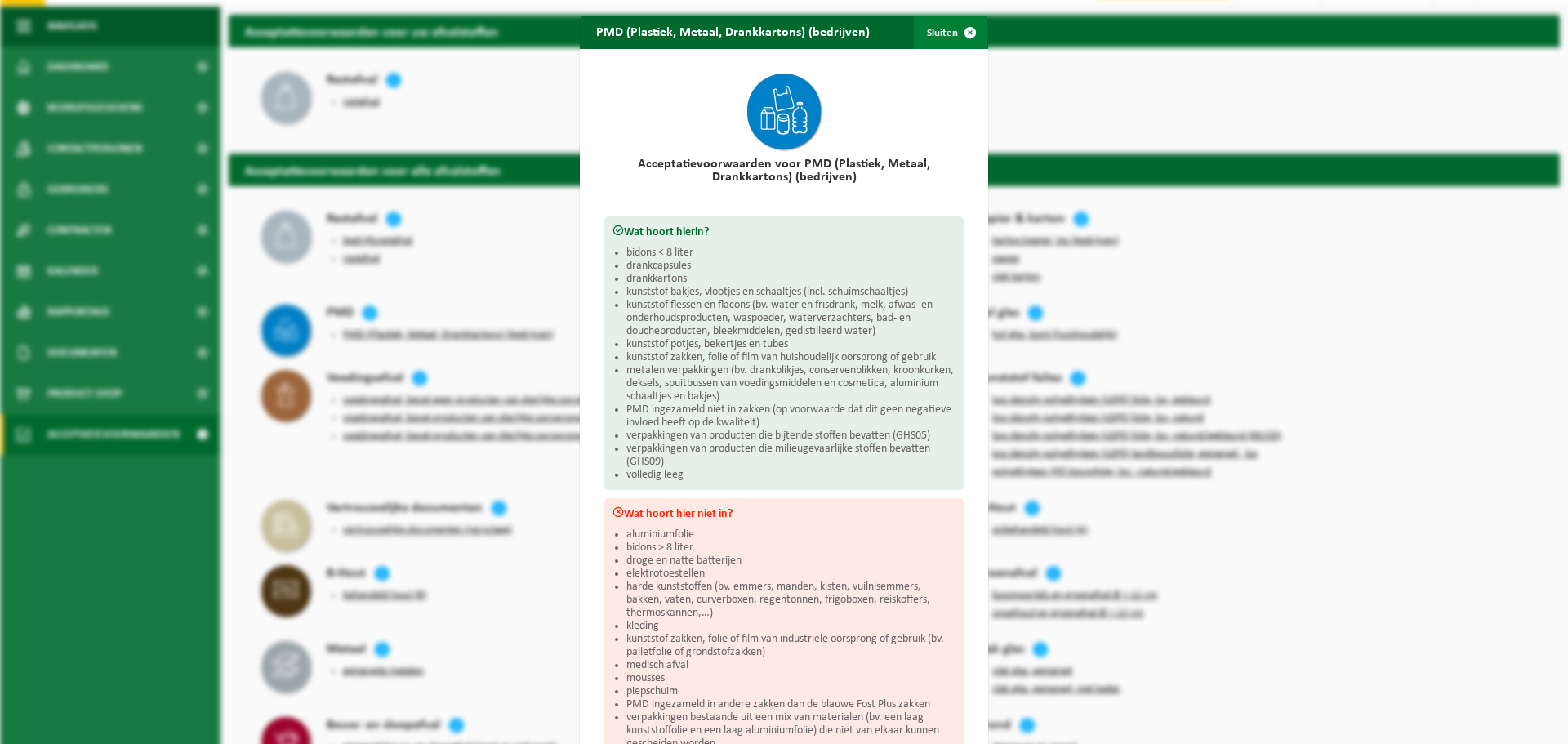
click at [959, 29] on span "button" at bounding box center [970, 33] width 33 height 33
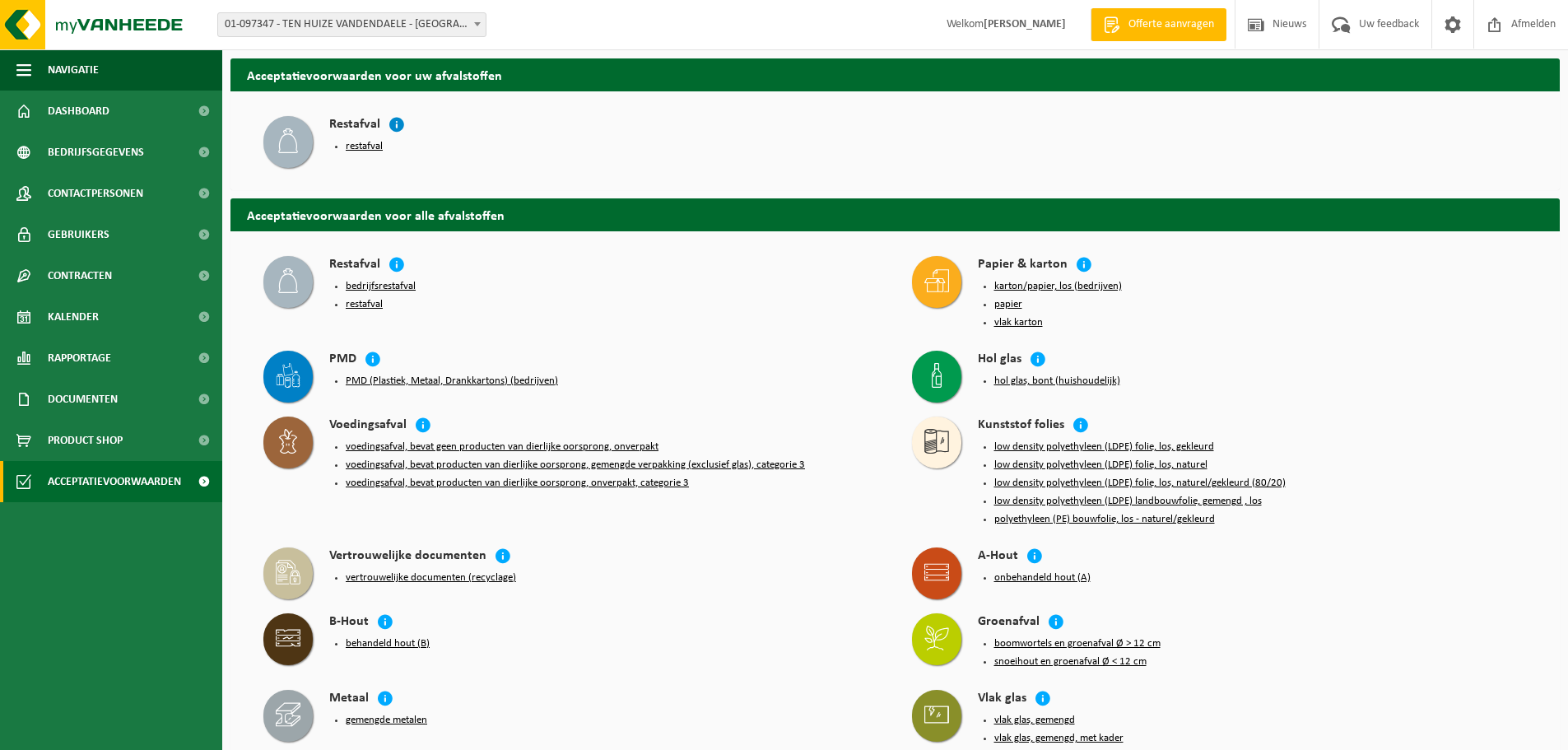
click at [392, 123] on icon at bounding box center [397, 124] width 16 height 16
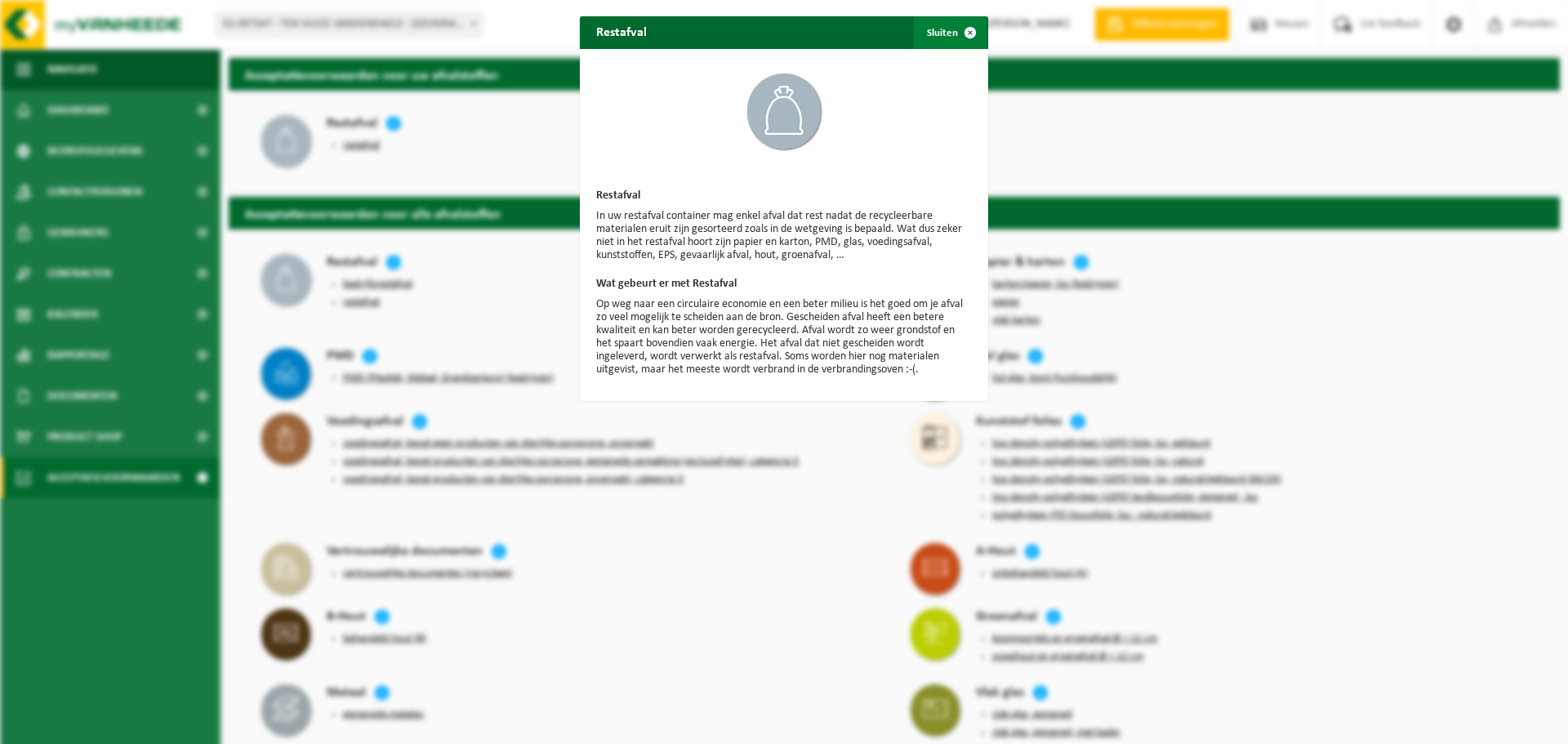
click at [965, 30] on span "button" at bounding box center [970, 33] width 33 height 33
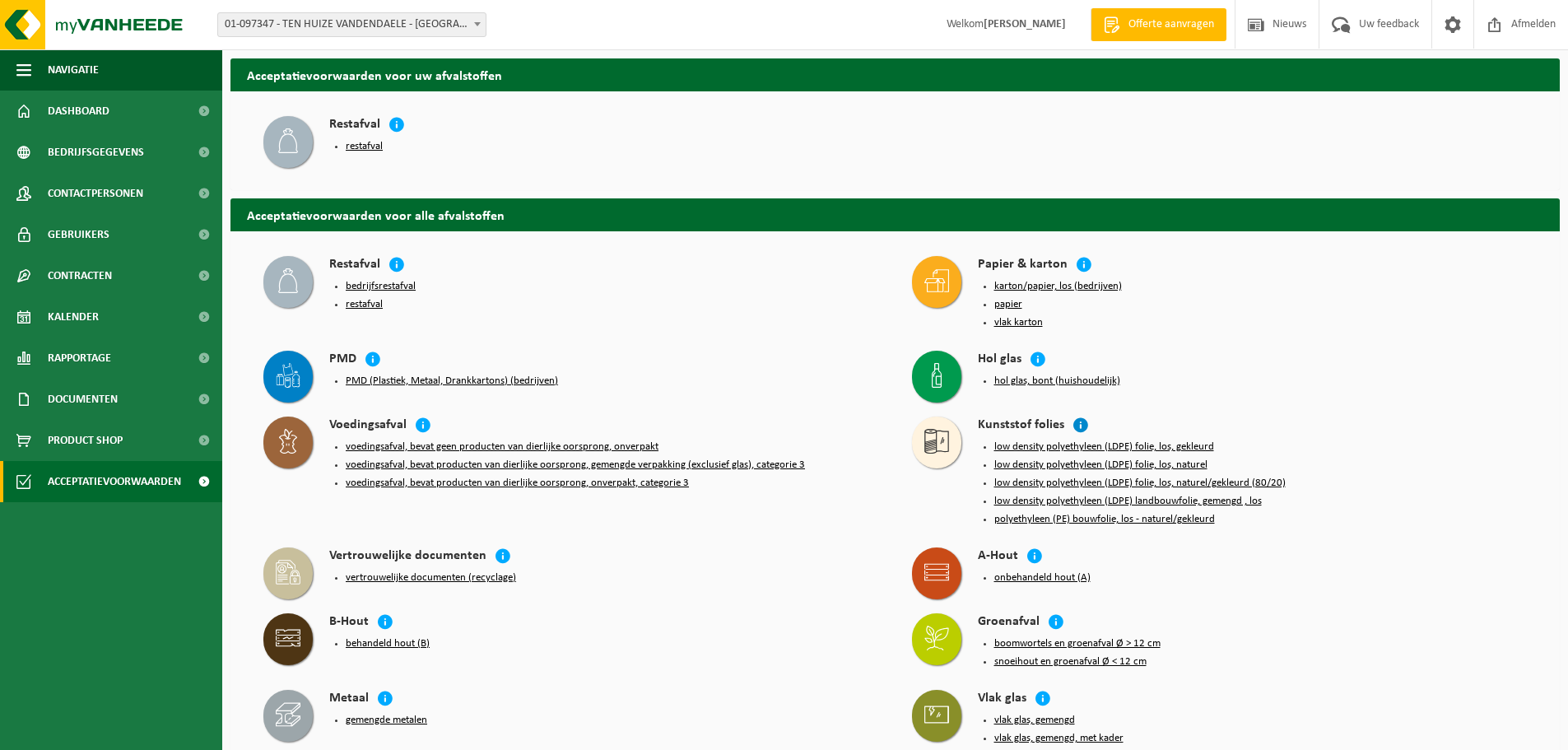
click at [1077, 419] on icon at bounding box center [1081, 424] width 16 height 16
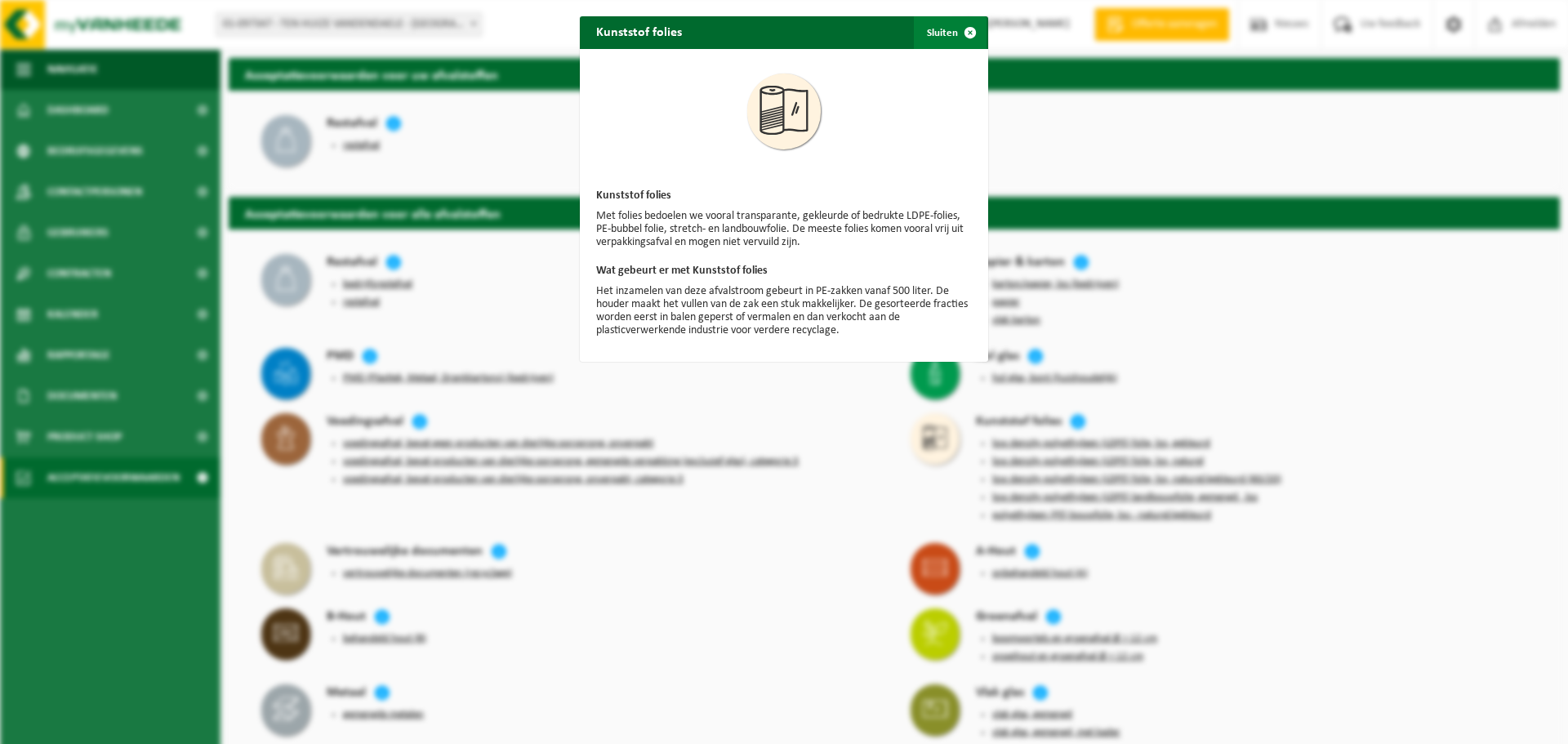
click at [968, 30] on span "button" at bounding box center [970, 33] width 33 height 33
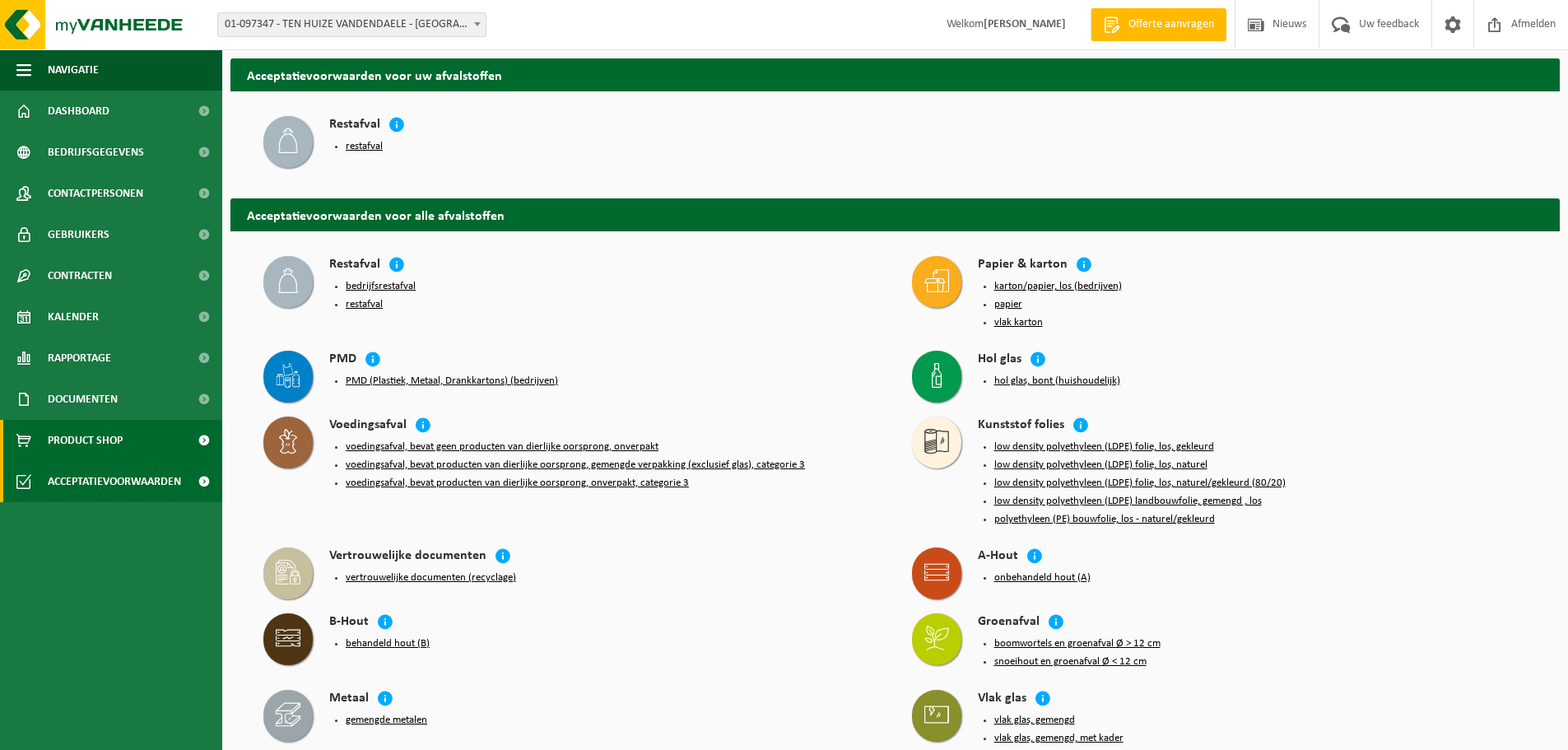
click at [97, 438] on span "Product Shop" at bounding box center [85, 440] width 75 height 41
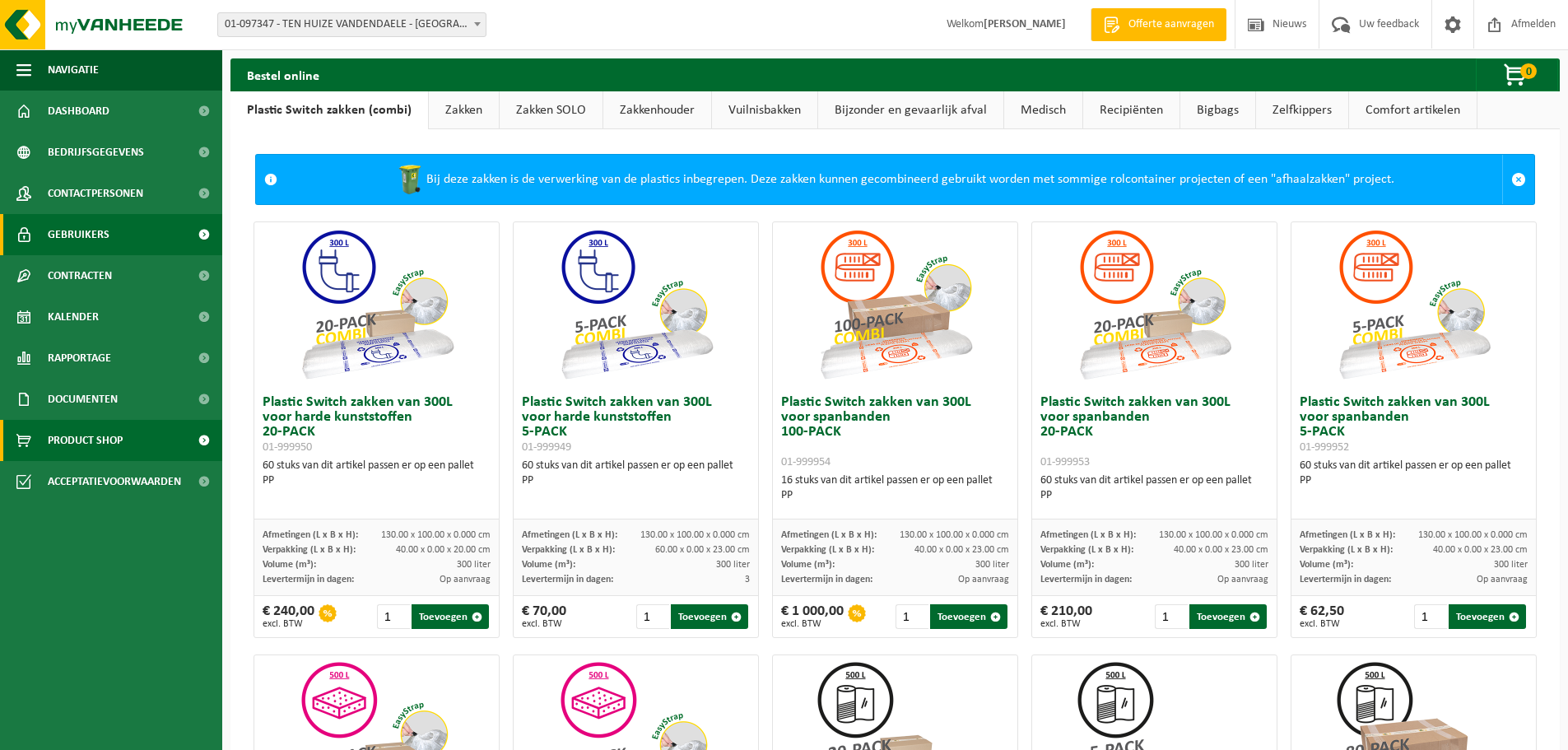
click at [96, 230] on span "Gebruikers" at bounding box center [79, 234] width 62 height 41
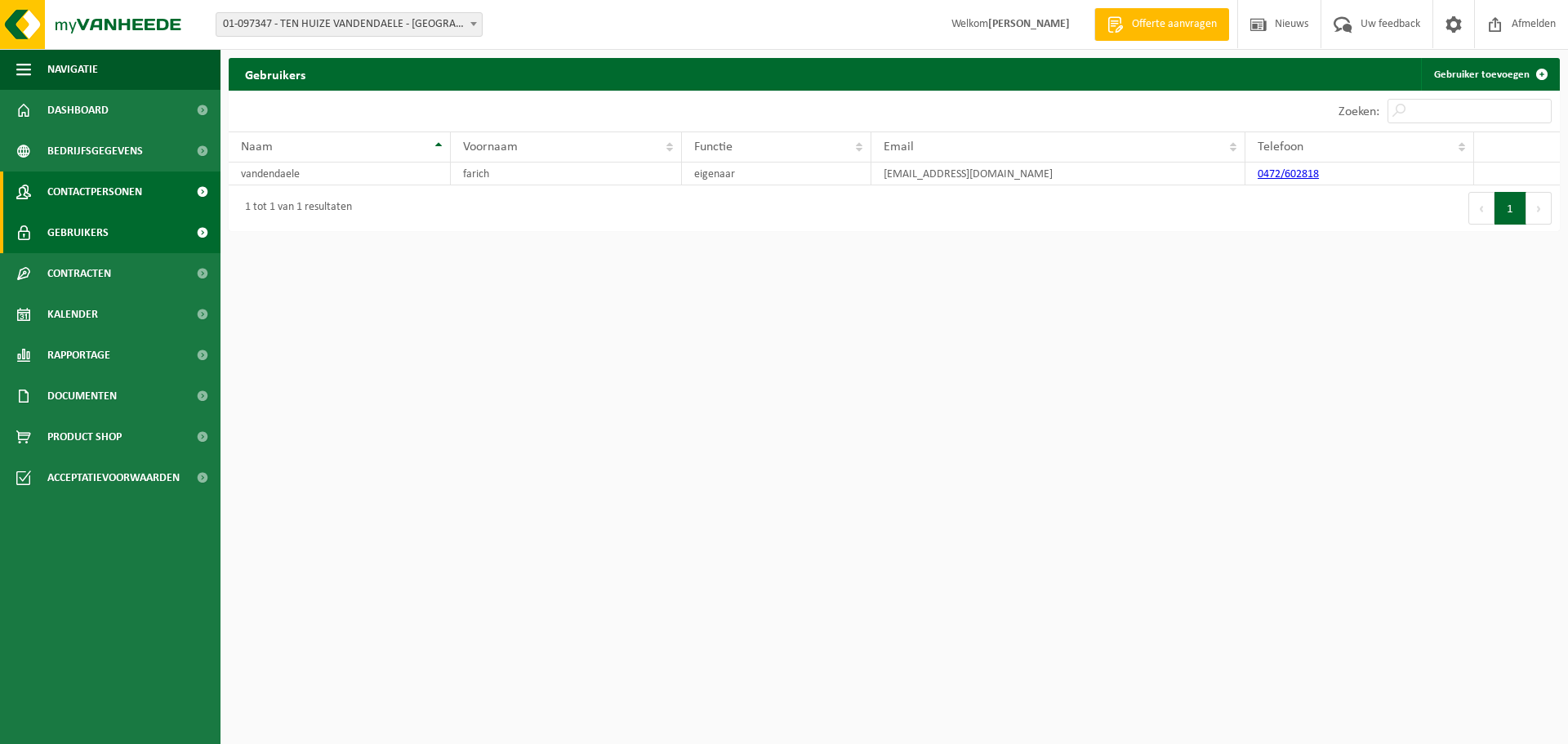
click at [95, 185] on span "Contactpersonen" at bounding box center [94, 191] width 94 height 41
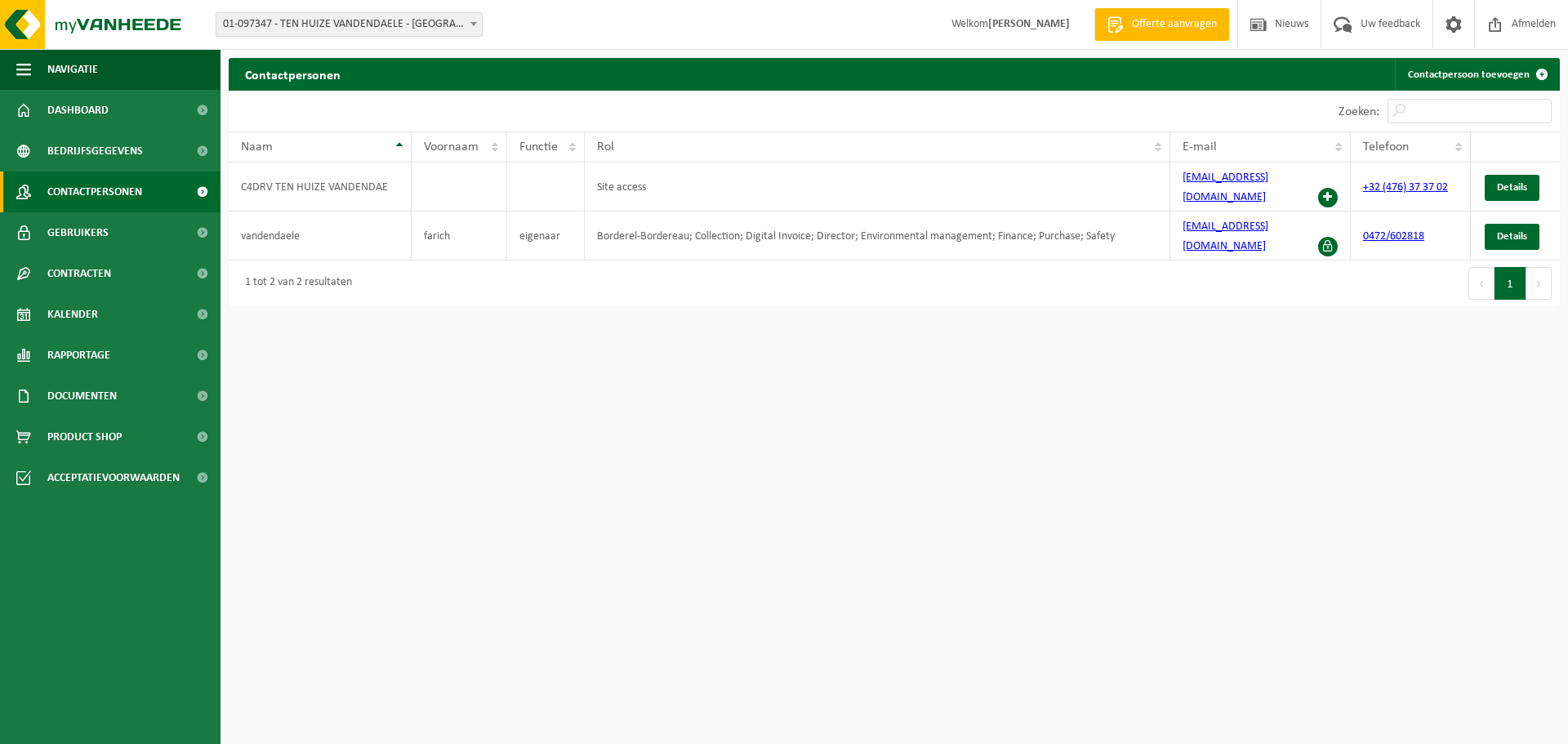
click at [1154, 24] on span "Offerte aanvragen" at bounding box center [1174, 24] width 93 height 16
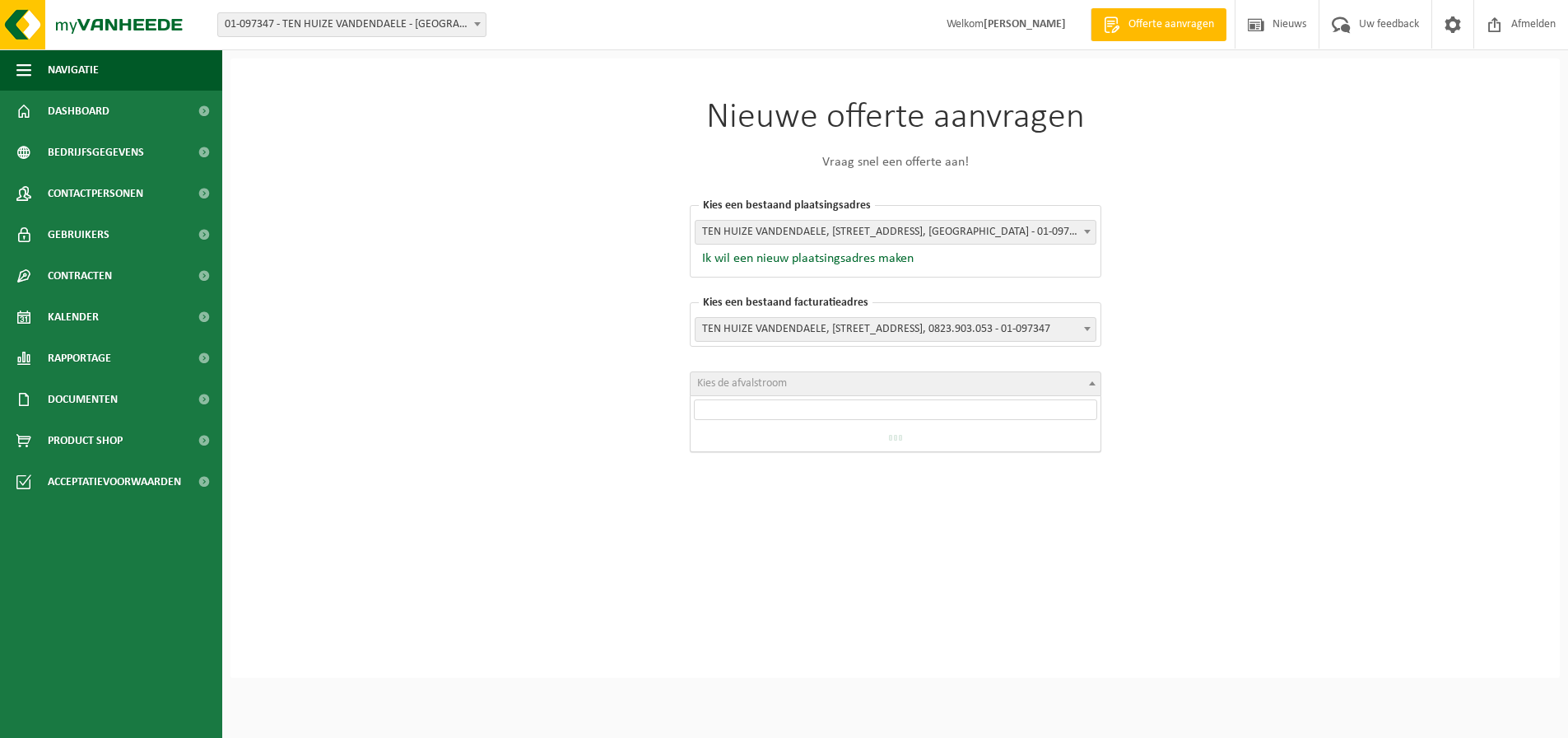
click at [1093, 382] on b at bounding box center [1092, 383] width 6 height 5
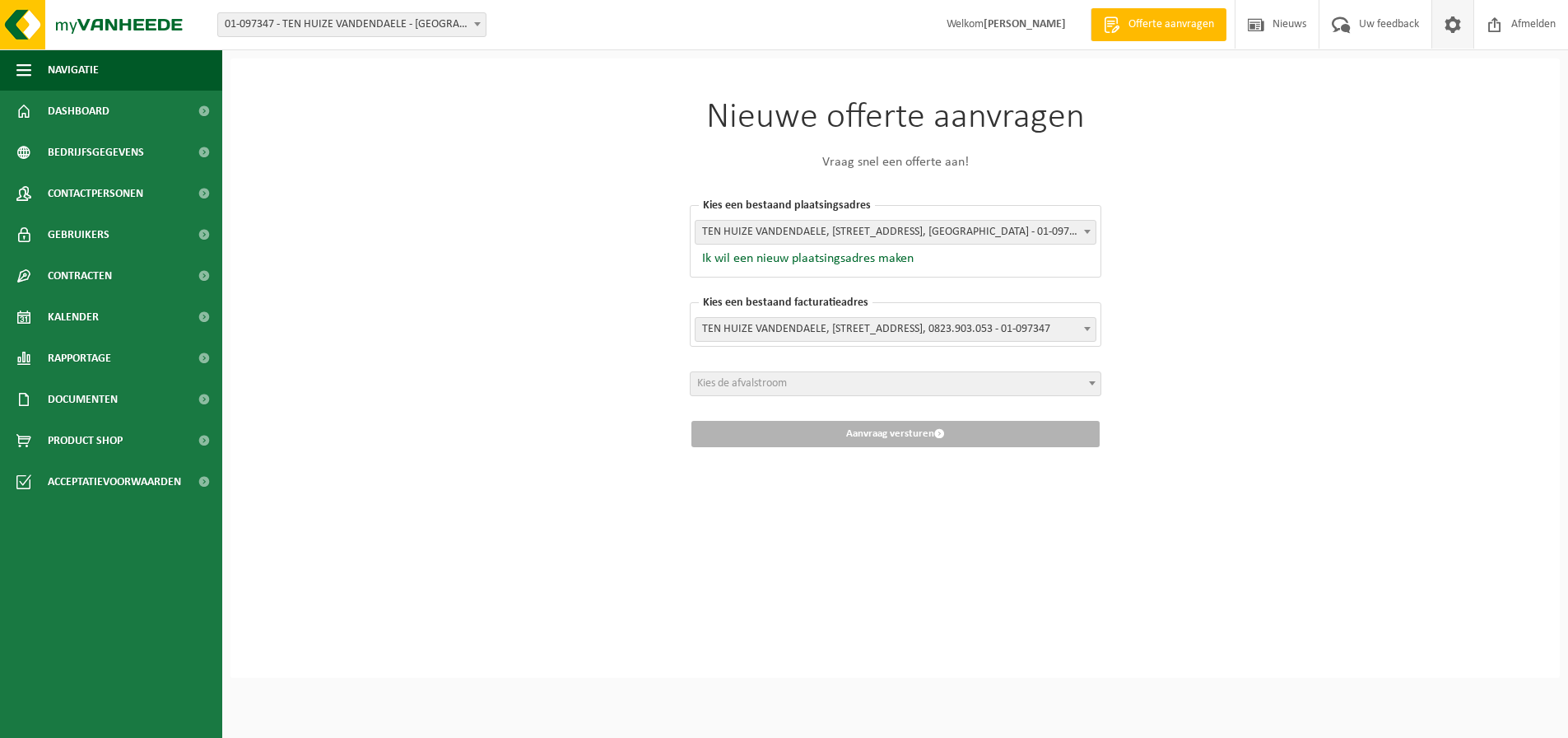
click at [1445, 25] on span at bounding box center [1452, 24] width 25 height 48
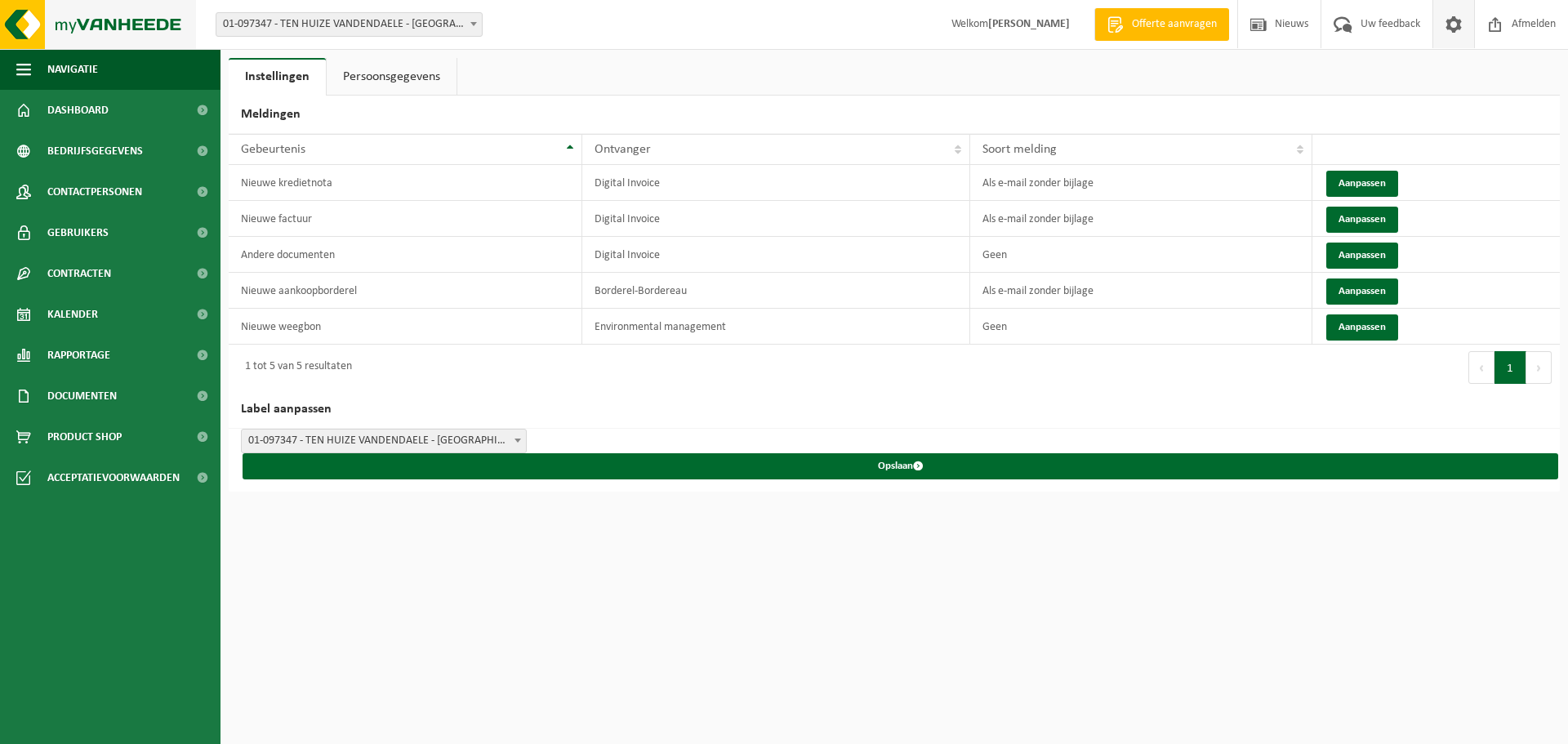
click at [81, 21] on img at bounding box center [98, 24] width 196 height 49
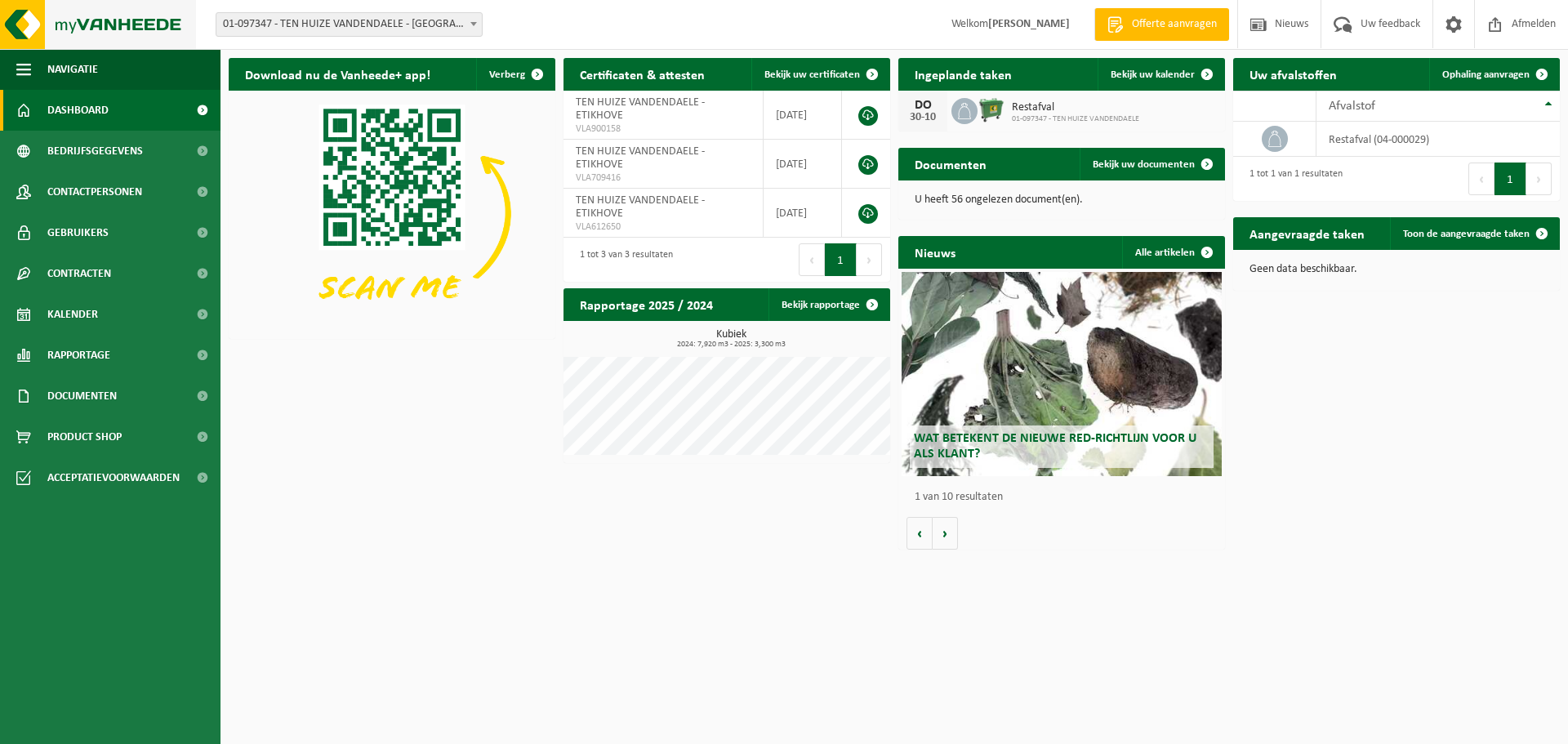
click at [124, 18] on img at bounding box center [98, 24] width 196 height 49
